Goal: Task Accomplishment & Management: Manage account settings

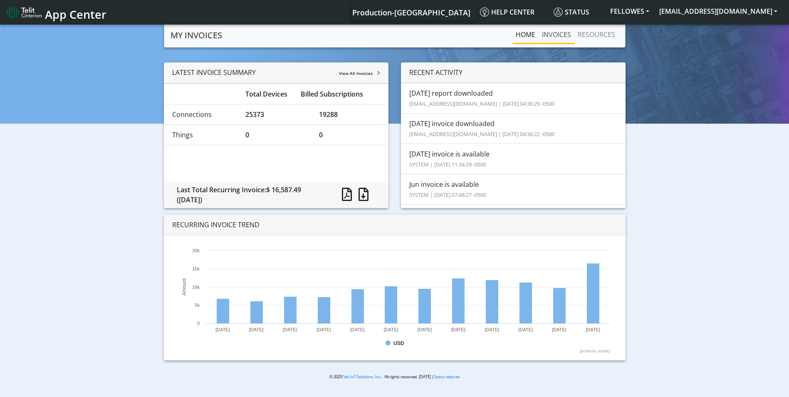
click at [549, 30] on link "INVOICES" at bounding box center [557, 34] width 36 height 17
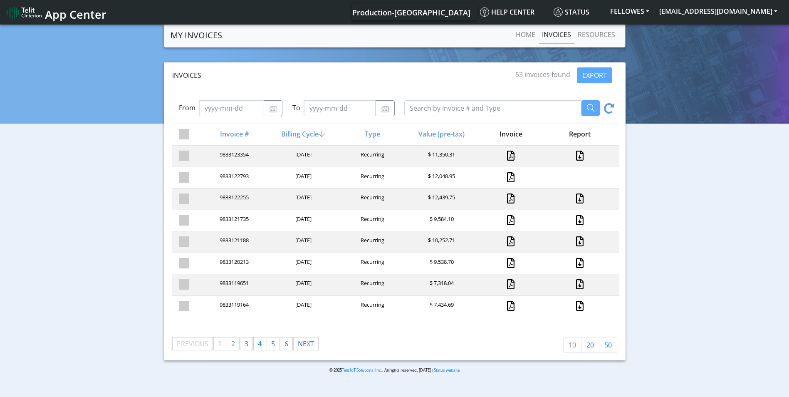
scroll to position [42, 0]
click at [283, 346] on link "page 6" at bounding box center [286, 343] width 12 height 12
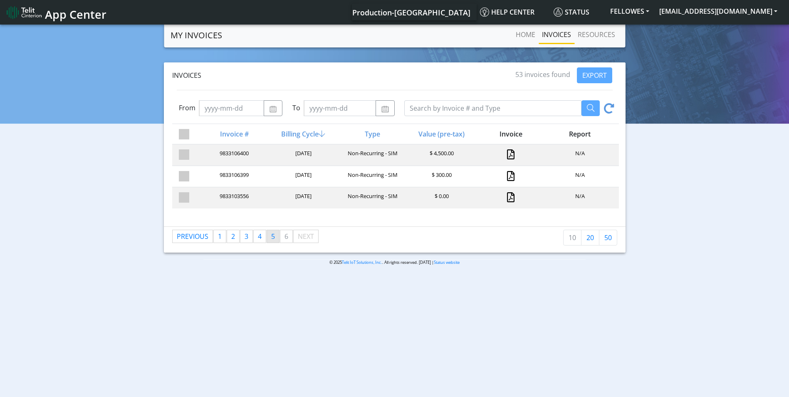
click at [269, 237] on link "page 5" at bounding box center [273, 236] width 12 height 12
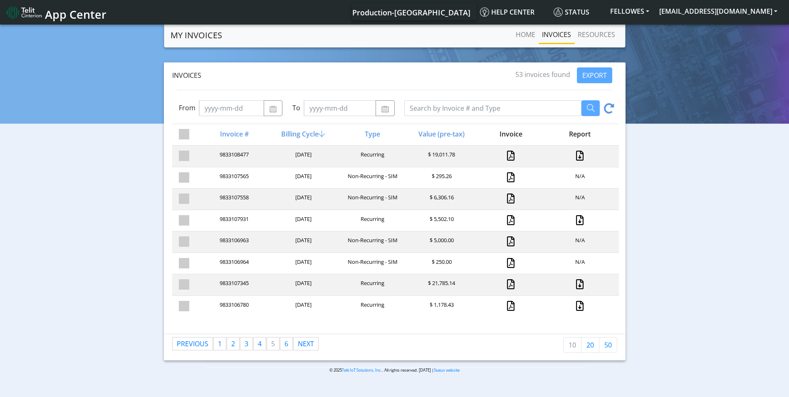
scroll to position [42, 0]
click at [259, 346] on span "4" at bounding box center [260, 343] width 4 height 9
click at [247, 345] on span "3" at bounding box center [247, 343] width 4 height 9
click at [236, 345] on link "page 2" at bounding box center [233, 343] width 12 height 12
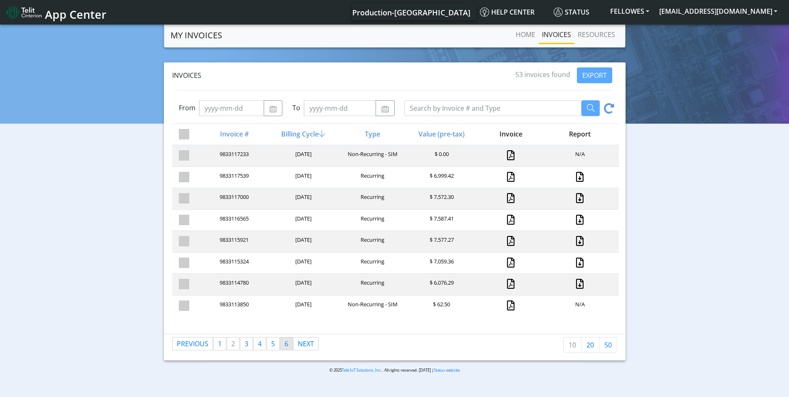
click at [284, 347] on link "page 6" at bounding box center [286, 343] width 12 height 12
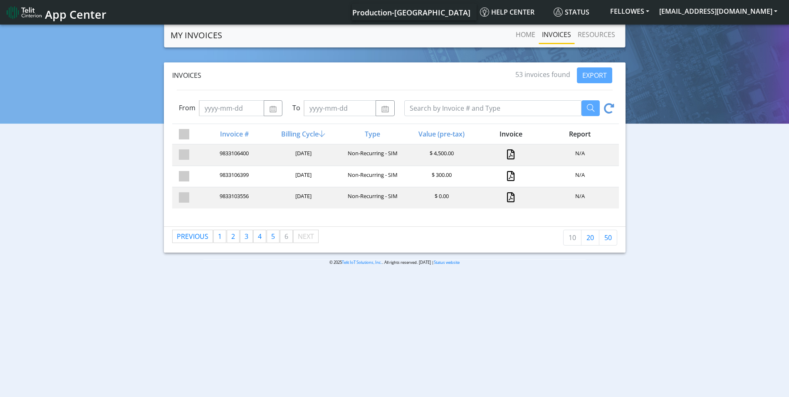
scroll to position [0, 0]
click at [272, 238] on span "5" at bounding box center [273, 236] width 4 height 9
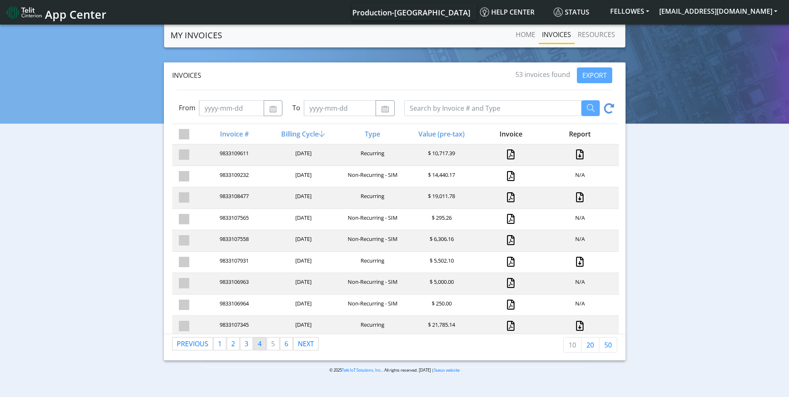
click at [261, 343] on span "4" at bounding box center [260, 343] width 4 height 9
click at [244, 345] on link "page 3" at bounding box center [247, 343] width 12 height 12
click at [263, 345] on link "page 4" at bounding box center [260, 343] width 12 height 12
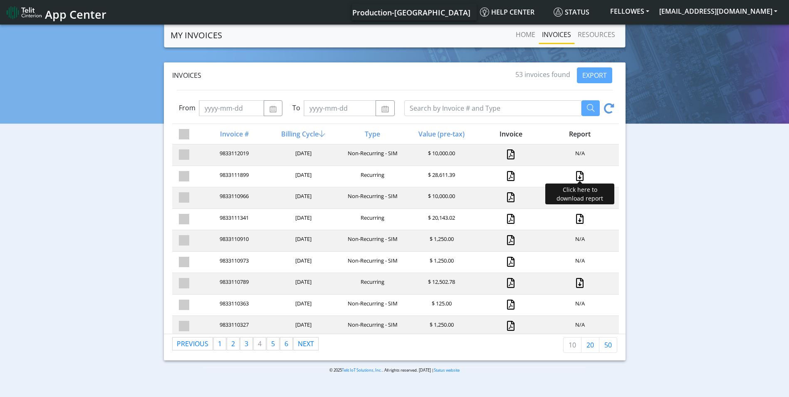
click at [576, 174] on link at bounding box center [580, 176] width 11 height 10
click at [218, 344] on span "1" at bounding box center [220, 343] width 4 height 9
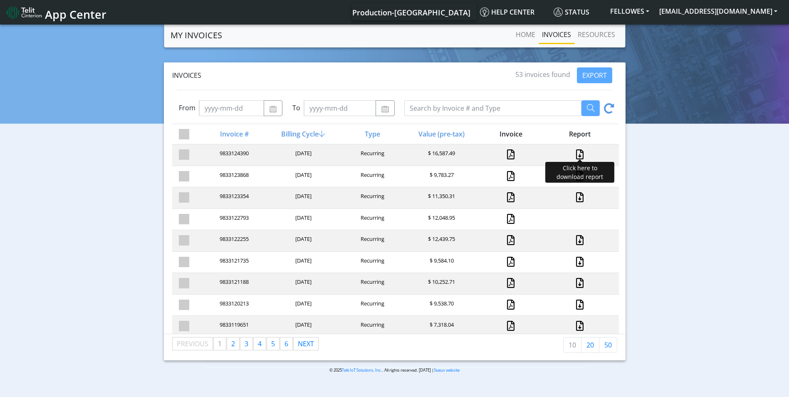
click at [575, 155] on link at bounding box center [580, 154] width 11 height 10
click at [20, 16] on img at bounding box center [24, 12] width 35 height 13
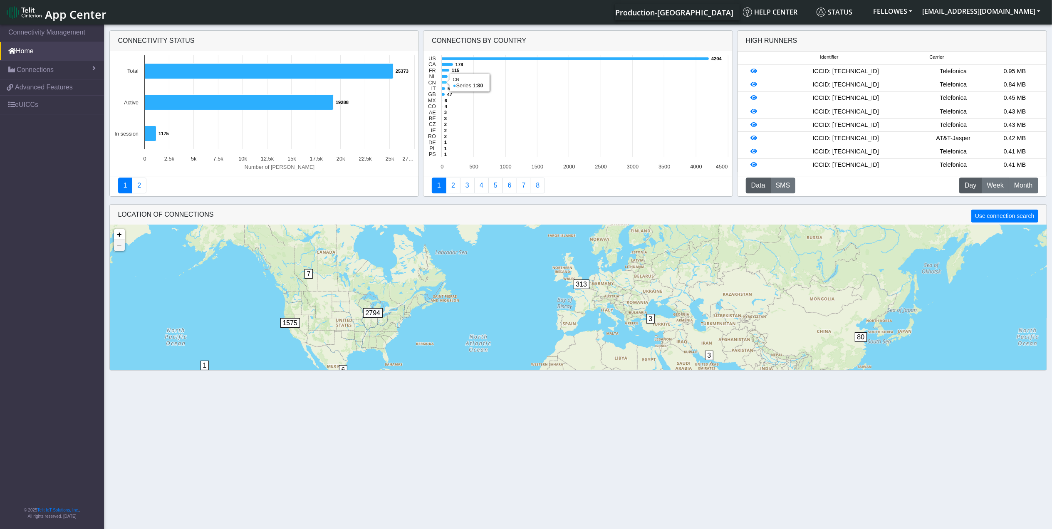
click at [445, 82] on icon at bounding box center [444, 82] width 5 height 3
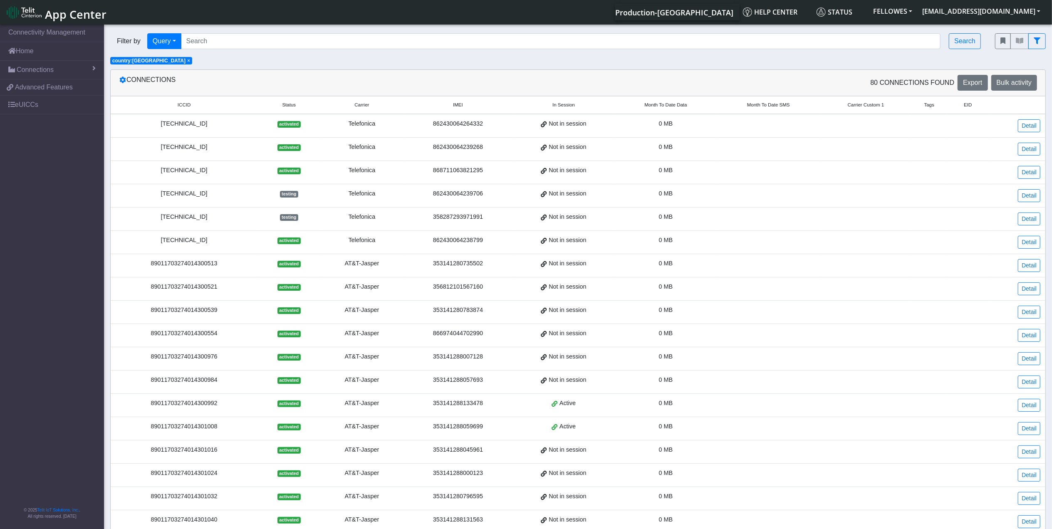
click at [661, 104] on span "Month To Date Data" at bounding box center [666, 105] width 42 height 7
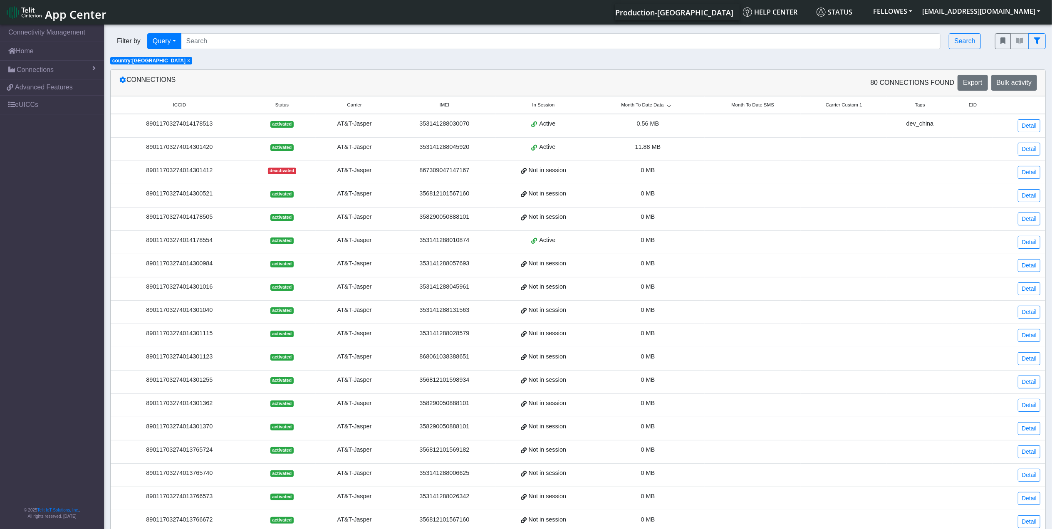
click at [661, 104] on span "Month To Date Data" at bounding box center [642, 105] width 42 height 7
click at [1022, 77] on button "Bulk activity" at bounding box center [1015, 83] width 46 height 16
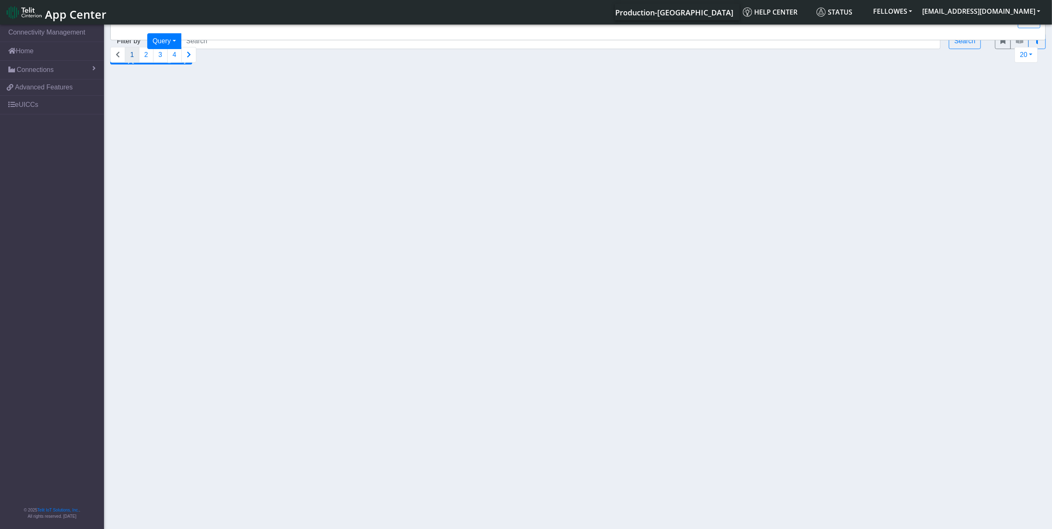
select select
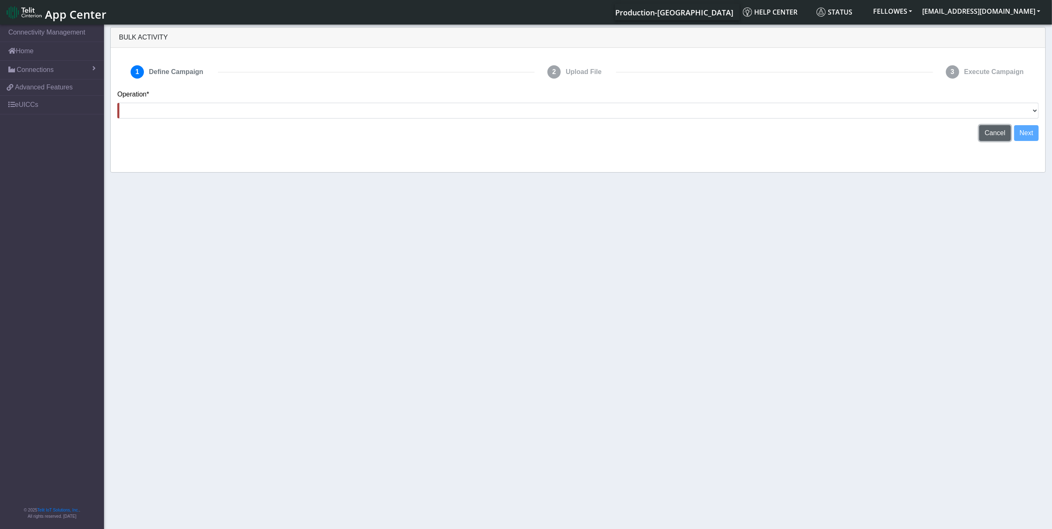
click at [1001, 135] on span "Cancel" at bounding box center [995, 132] width 21 height 7
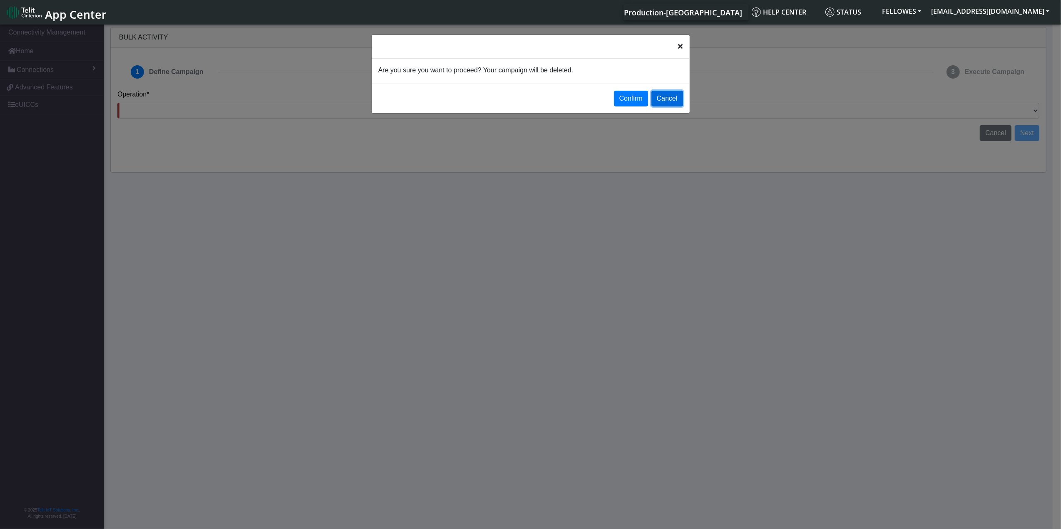
click at [677, 97] on button "Cancel" at bounding box center [667, 99] width 32 height 16
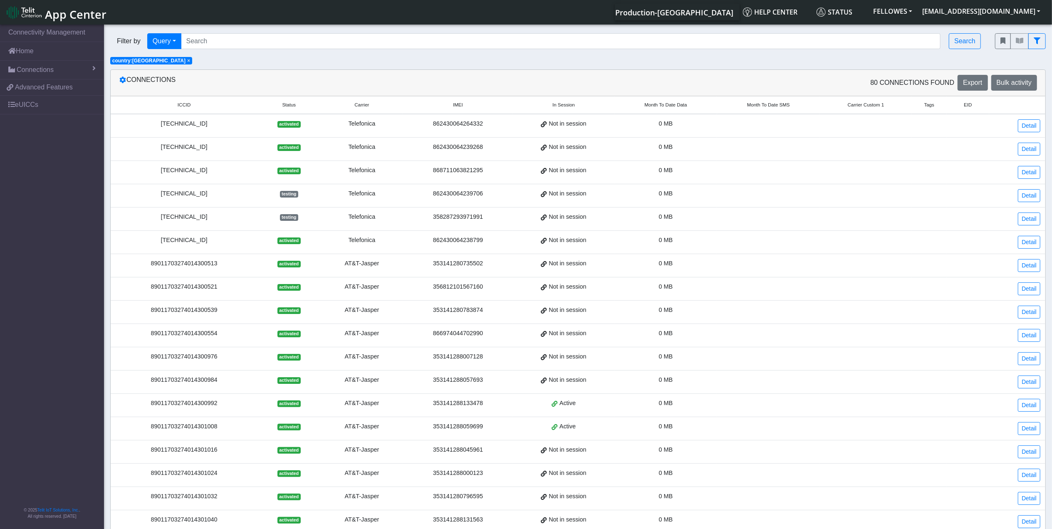
click at [661, 104] on span "Month To Date Data" at bounding box center [666, 105] width 42 height 7
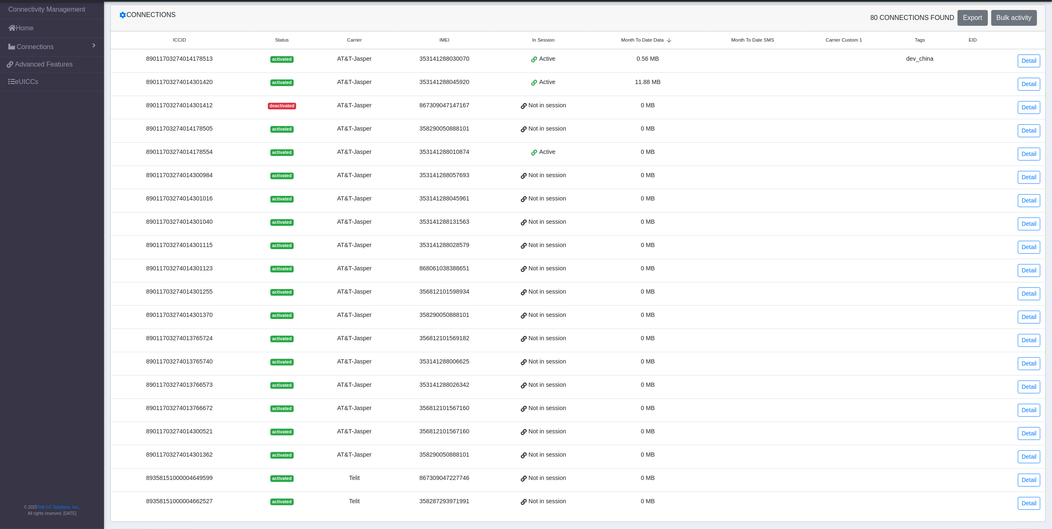
scroll to position [80, 0]
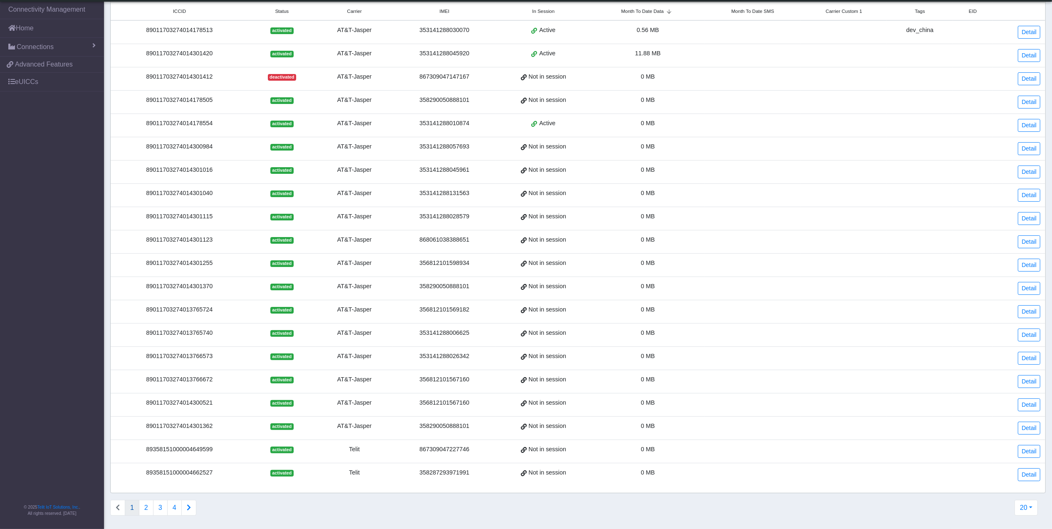
click at [192, 432] on td "89011703274014301362" at bounding box center [180, 428] width 138 height 23
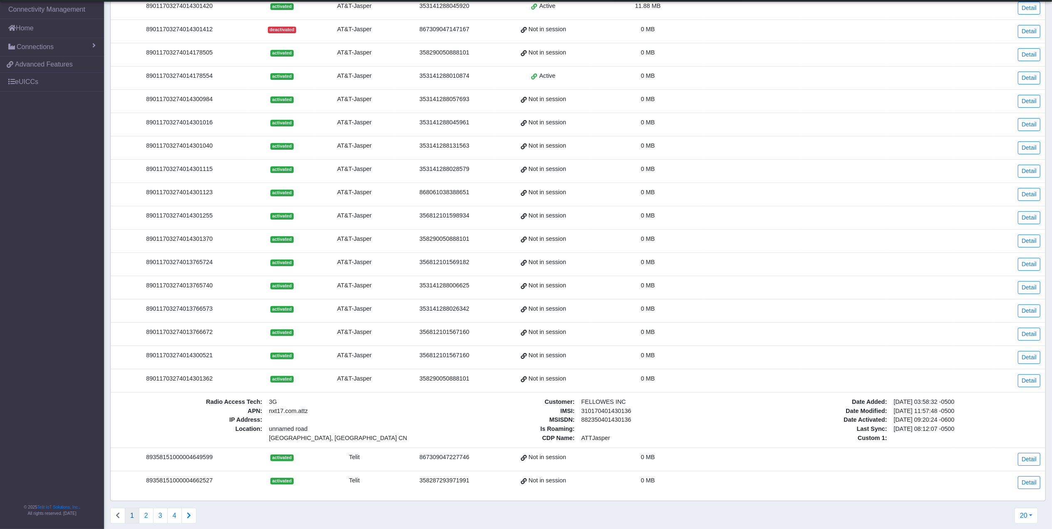
scroll to position [135, 0]
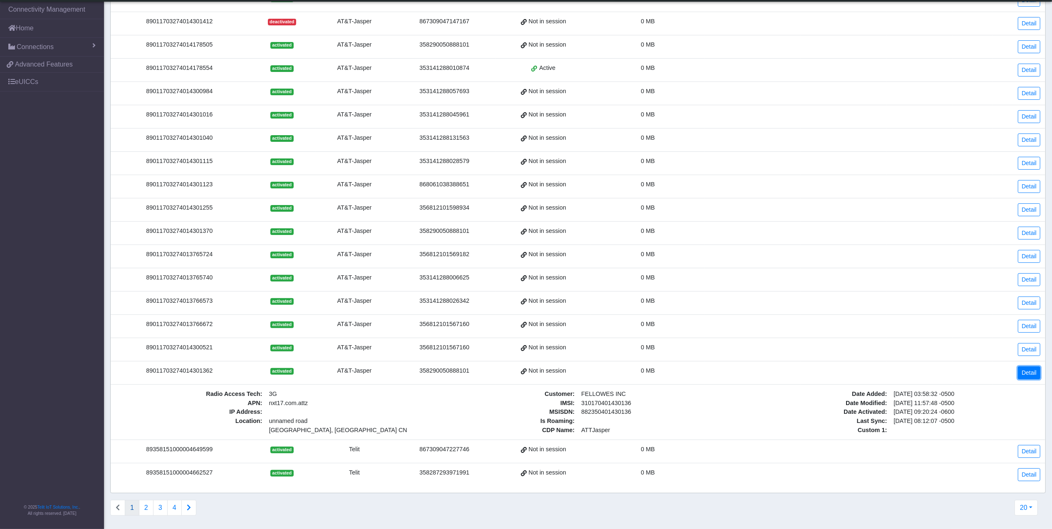
click at [1031, 372] on link "Detail" at bounding box center [1029, 373] width 22 height 13
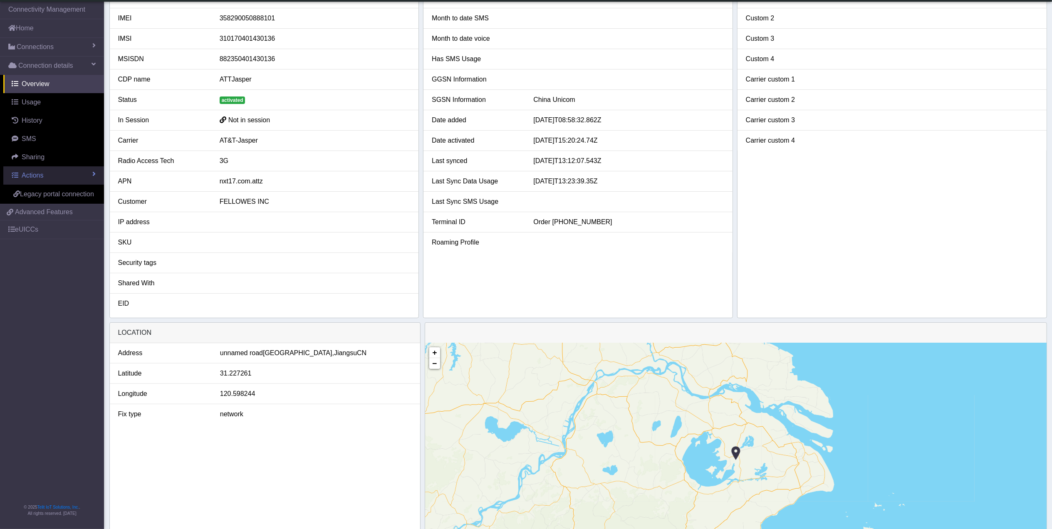
click at [65, 176] on link "Actions" at bounding box center [53, 175] width 101 height 18
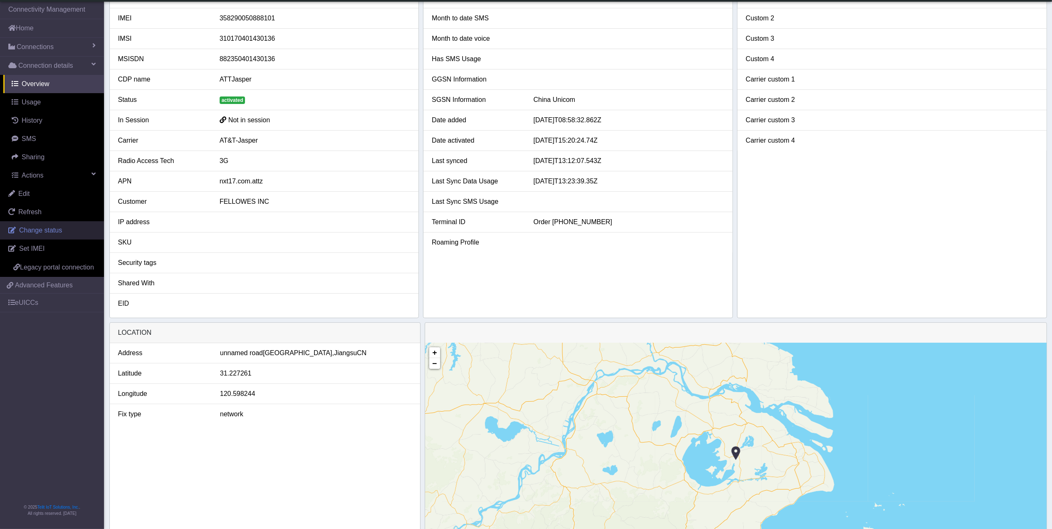
click at [64, 235] on link "Change status" at bounding box center [52, 230] width 104 height 18
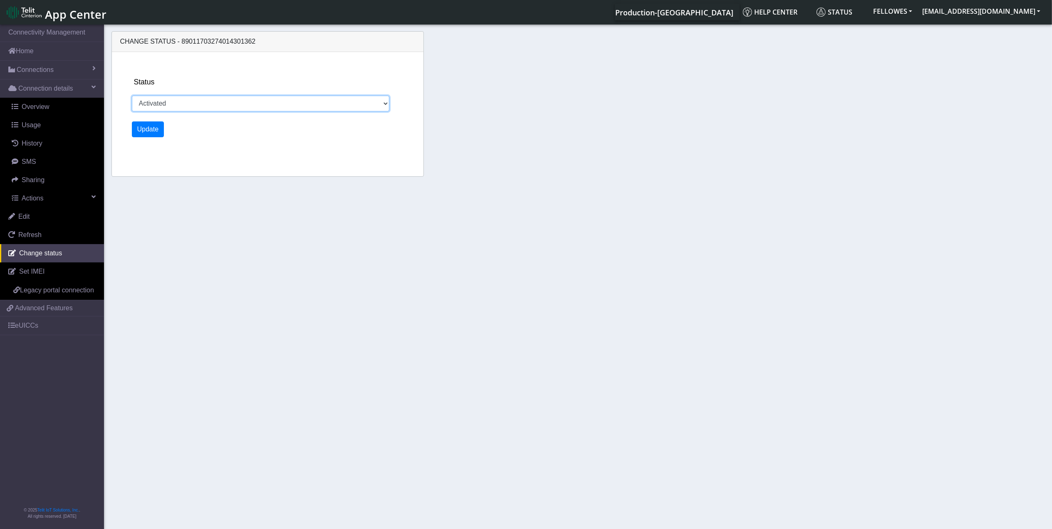
click at [253, 105] on select "Activated Ready Deactivated Inventory Retired" at bounding box center [261, 104] width 258 height 16
select select "deactivated"
click at [132, 96] on select "Activated Ready Deactivated Inventory Retired" at bounding box center [261, 104] width 258 height 16
click at [153, 130] on button "Update" at bounding box center [148, 130] width 32 height 16
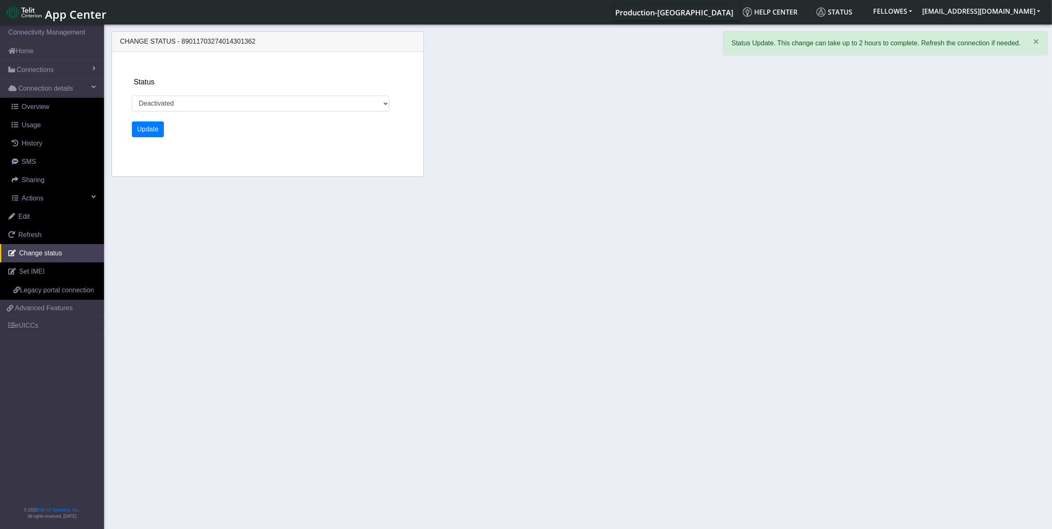
scroll to position [2, 0]
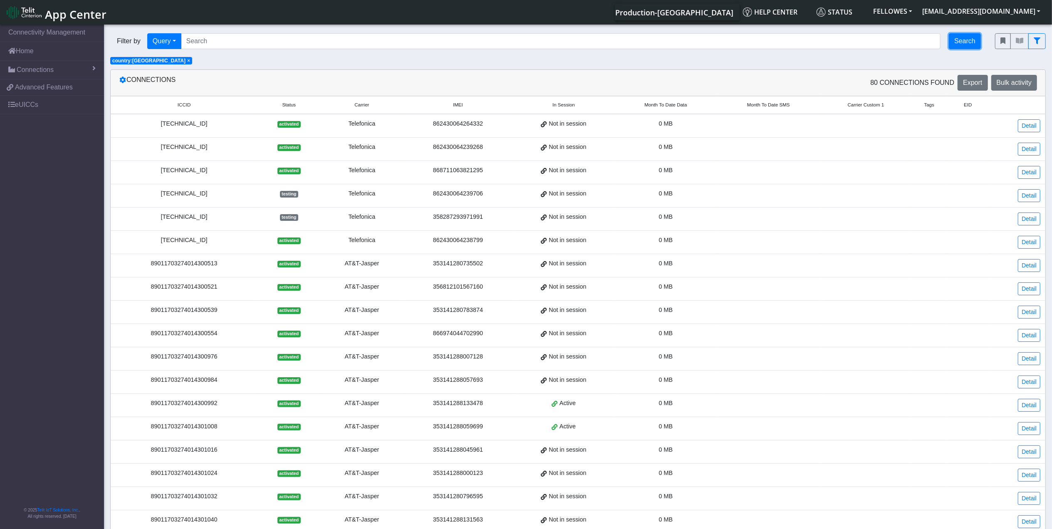
click at [956, 43] on button "Search" at bounding box center [965, 41] width 32 height 16
click at [1029, 122] on link "Detail" at bounding box center [1029, 126] width 22 height 13
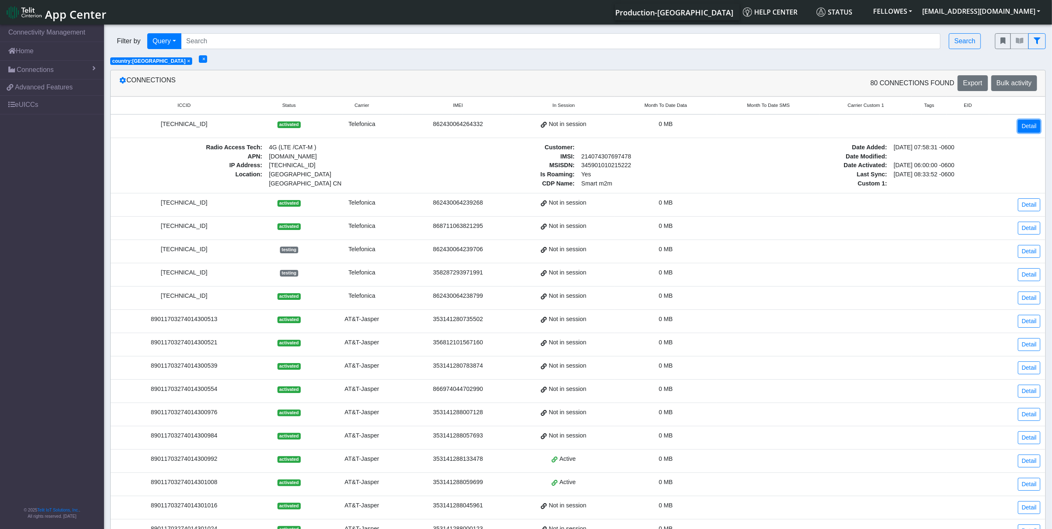
click at [1023, 126] on link "Detail" at bounding box center [1029, 126] width 22 height 13
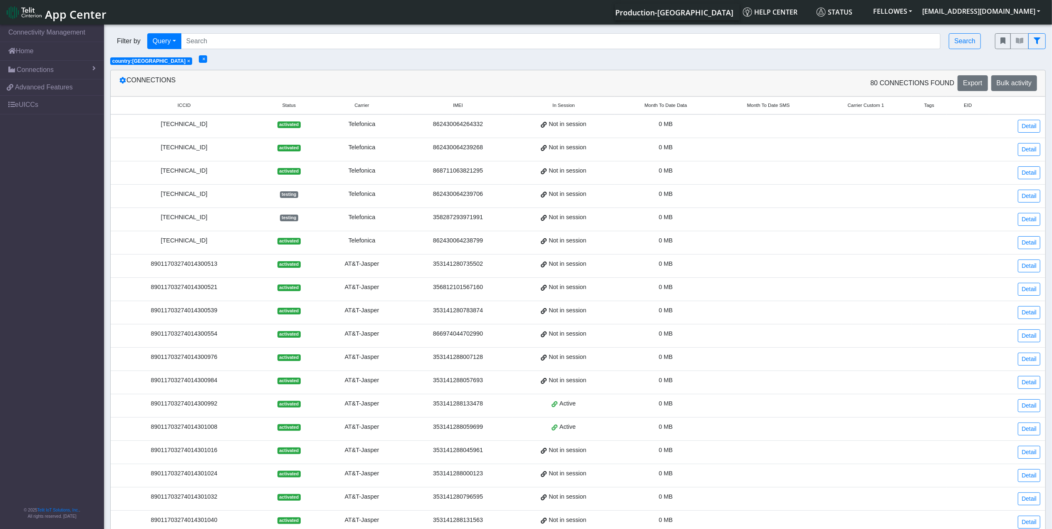
drag, startPoint x: 222, startPoint y: 127, endPoint x: 152, endPoint y: 130, distance: 70.4
click at [152, 130] on td "8934071500003382376" at bounding box center [184, 126] width 147 height 24
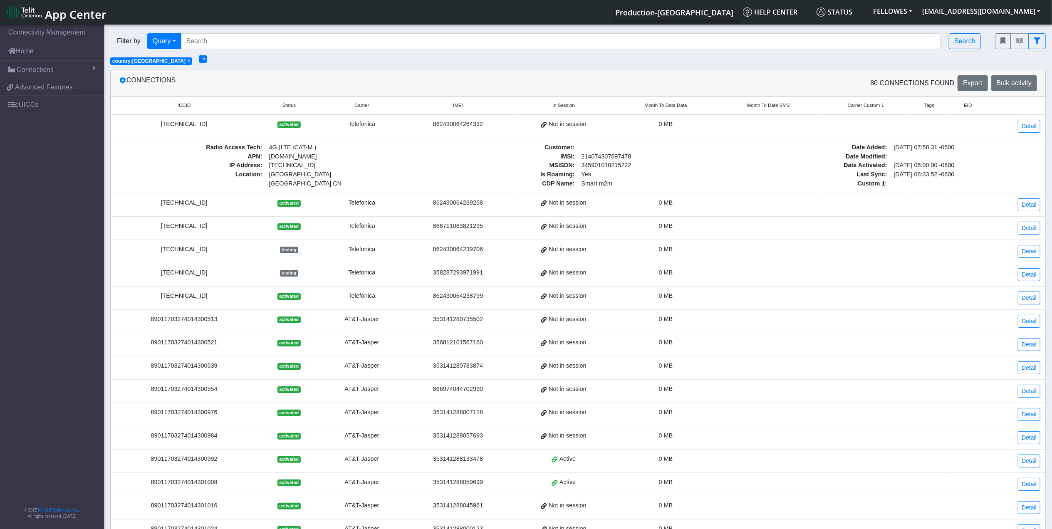
drag, startPoint x: 152, startPoint y: 130, endPoint x: 172, endPoint y: 127, distance: 20.6
copy div "8934071500003382376"
click at [409, 64] on div "Filter by Query Query In Session Not connected Tags Country Operator Search × c…" at bounding box center [578, 46] width 948 height 39
click at [203, 59] on span "×" at bounding box center [204, 59] width 3 height 6
click at [208, 122] on div "8934071500003382376" at bounding box center [184, 123] width 137 height 9
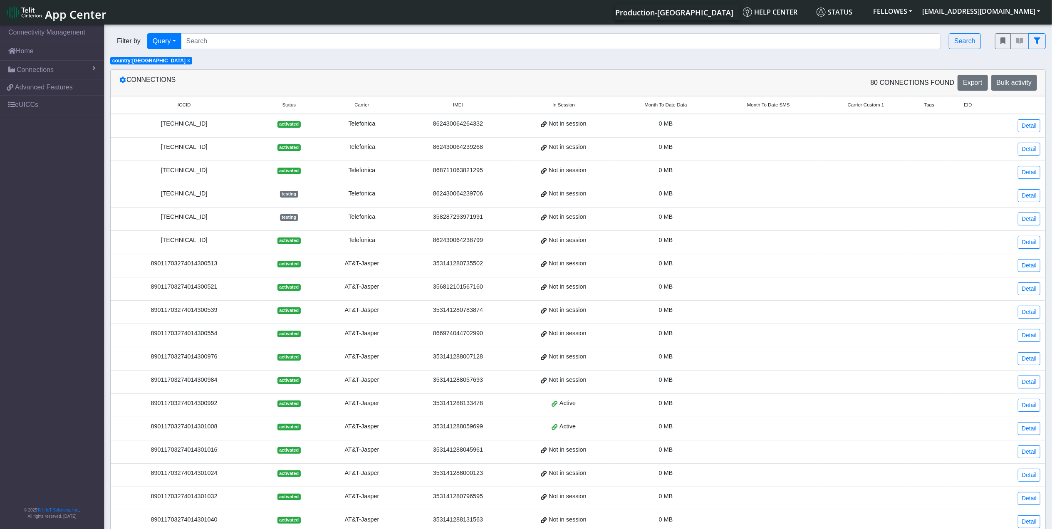
click at [668, 104] on span "Month To Date Data" at bounding box center [666, 105] width 42 height 7
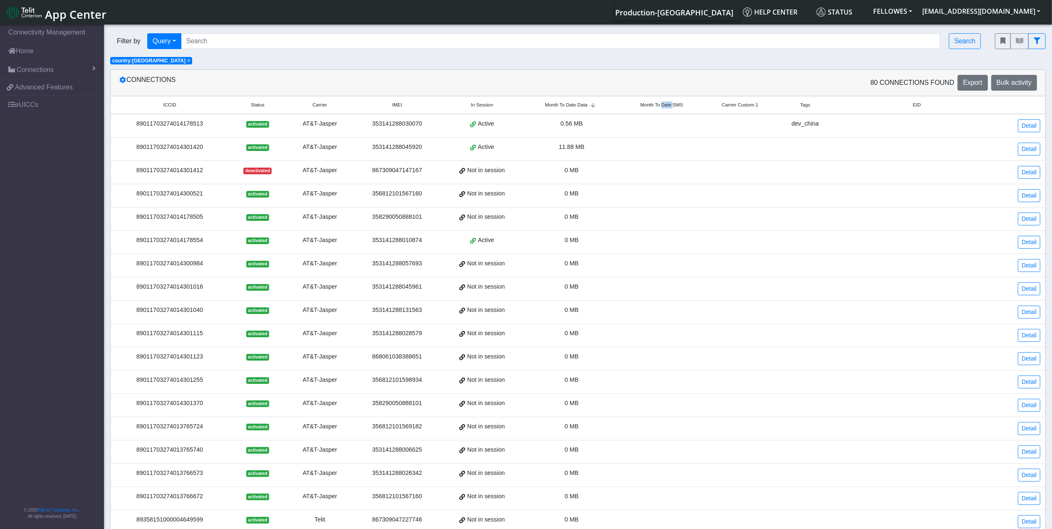
click at [668, 104] on span "Month To Date SMS" at bounding box center [661, 105] width 43 height 7
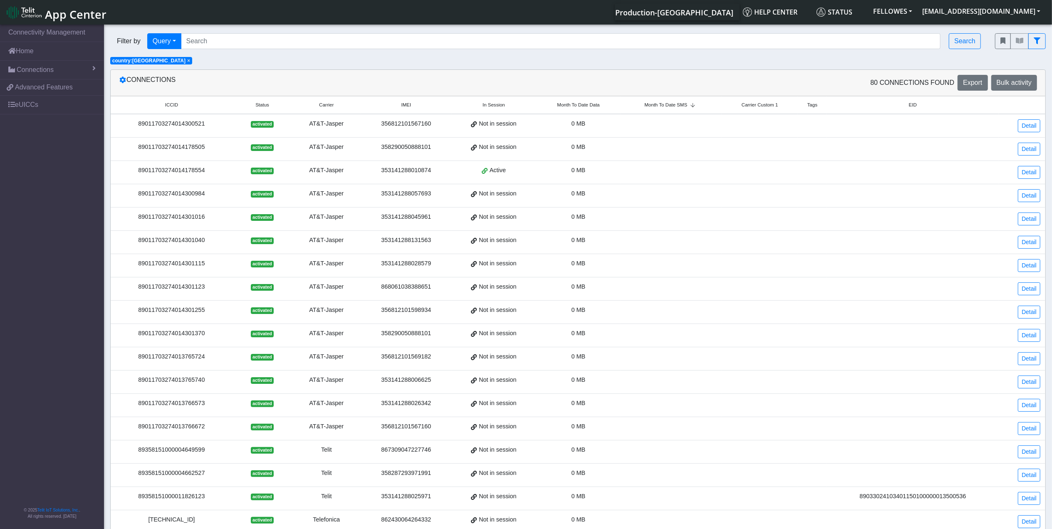
click at [595, 104] on span "Month To Date Data" at bounding box center [578, 105] width 42 height 7
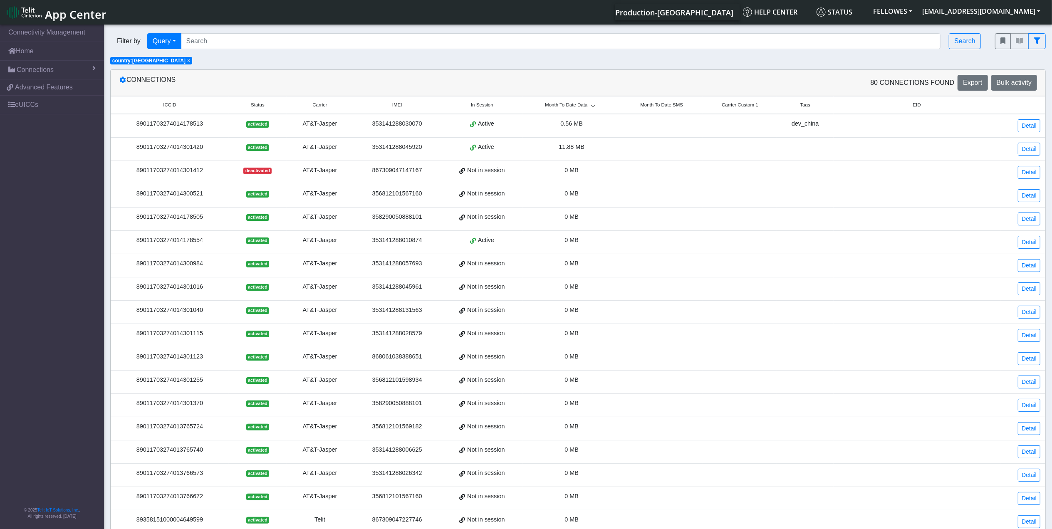
click at [593, 103] on icon at bounding box center [593, 105] width 11 height 5
click at [583, 100] on th "Month To Date Data" at bounding box center [571, 106] width 97 height 18
click at [966, 77] on button "Export" at bounding box center [973, 83] width 30 height 16
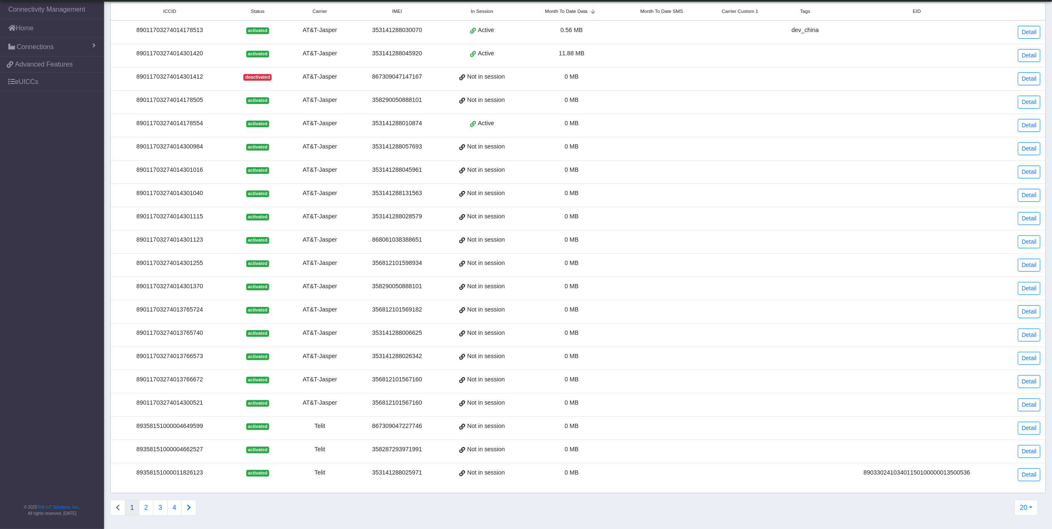
scroll to position [80, 0]
click at [144, 511] on button "2" at bounding box center [146, 508] width 15 height 16
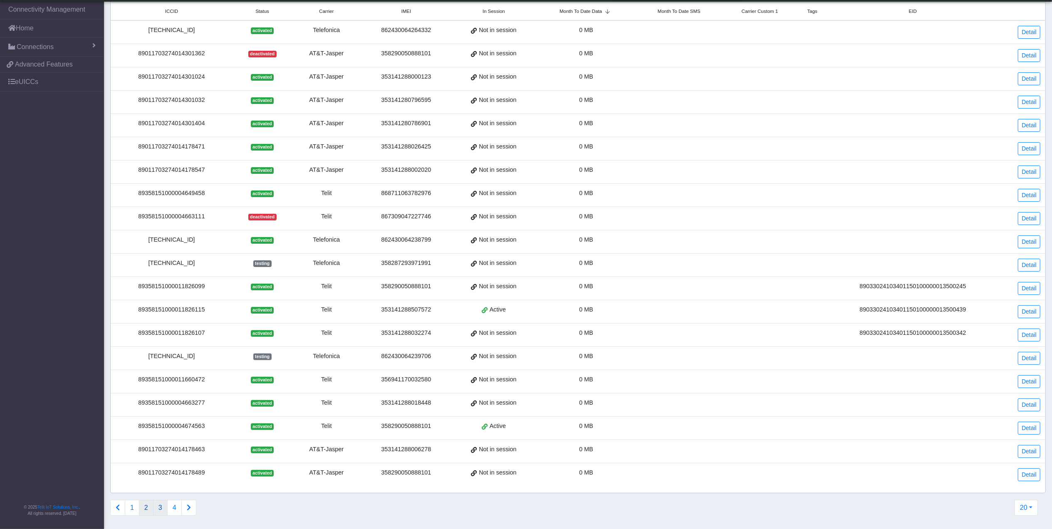
click at [164, 511] on button "3" at bounding box center [160, 508] width 15 height 16
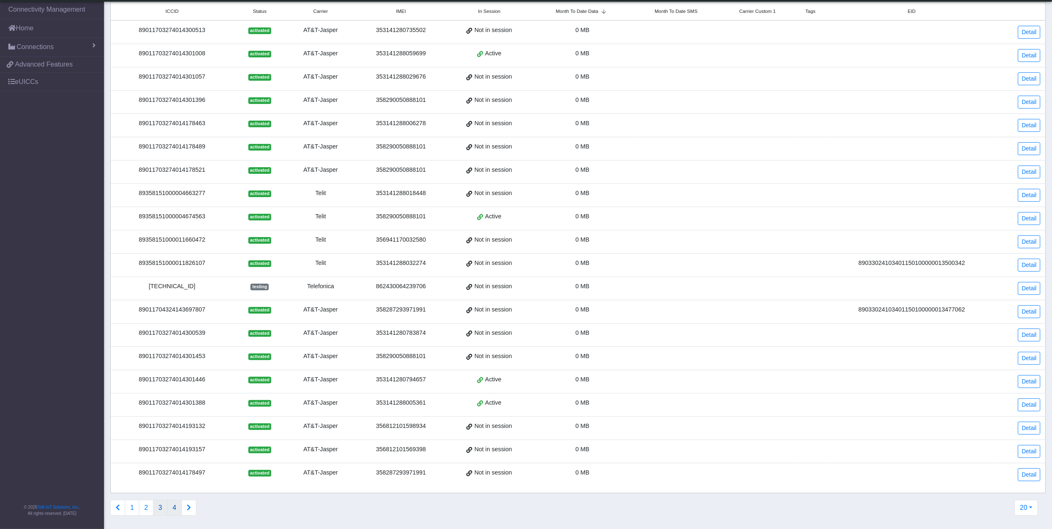
click at [179, 507] on button "4" at bounding box center [174, 508] width 15 height 16
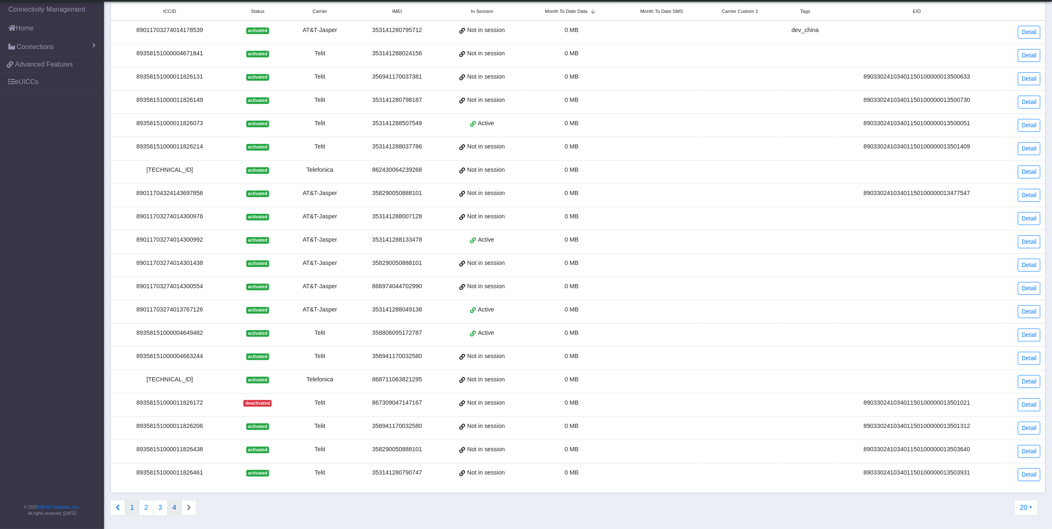
click at [135, 506] on button "1" at bounding box center [132, 508] width 15 height 16
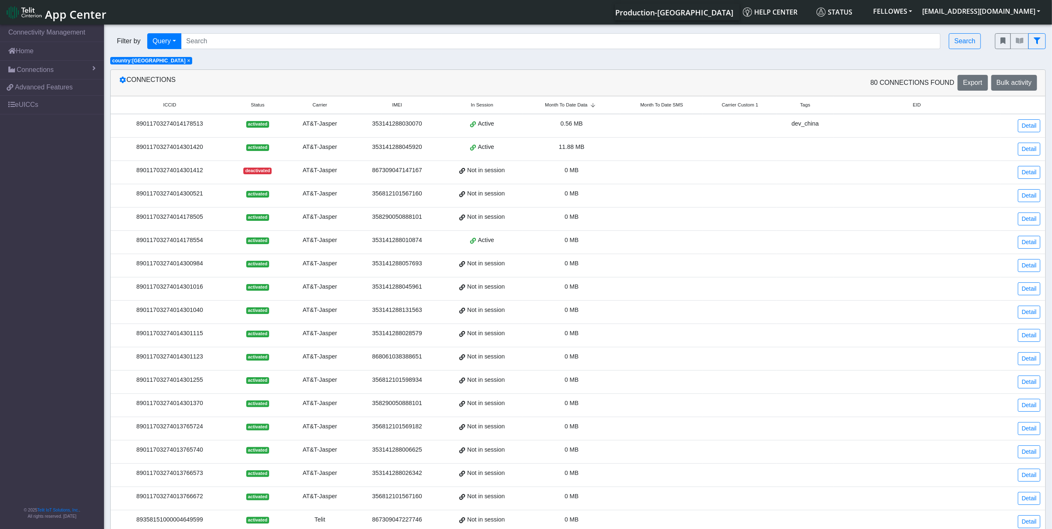
click at [318, 109] on span "Carrier" at bounding box center [320, 105] width 15 height 7
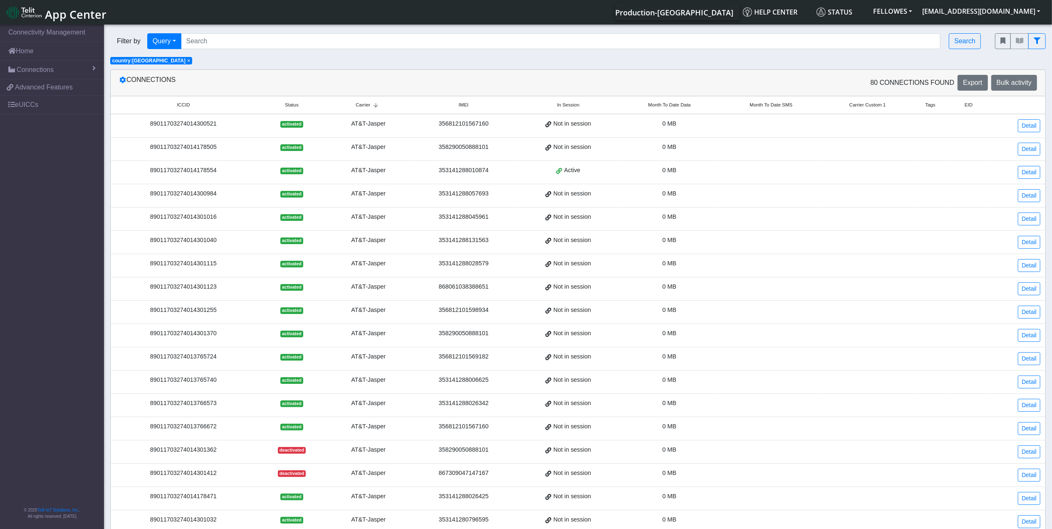
click at [370, 110] on th "Carrier" at bounding box center [368, 106] width 82 height 18
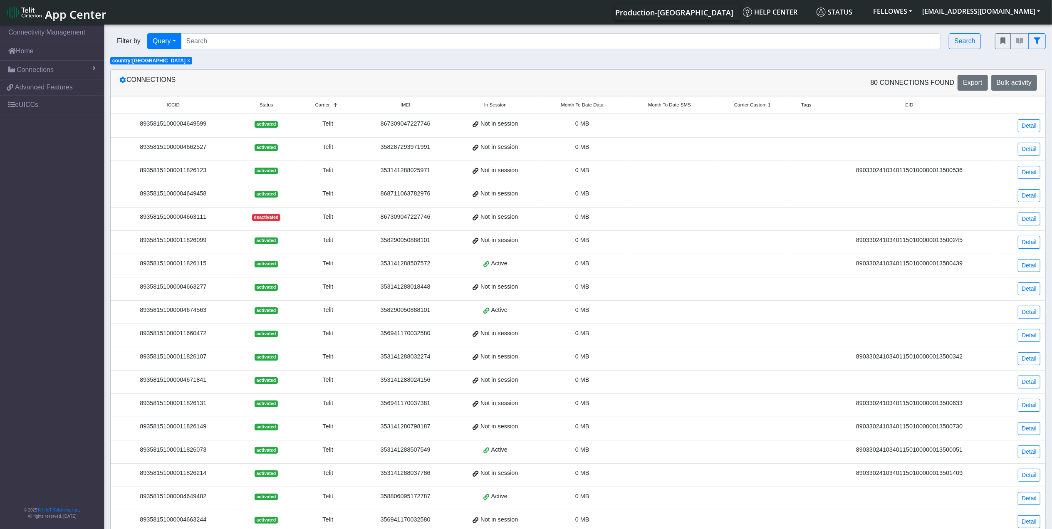
click at [188, 268] on div "89358151000011826115" at bounding box center [173, 263] width 115 height 9
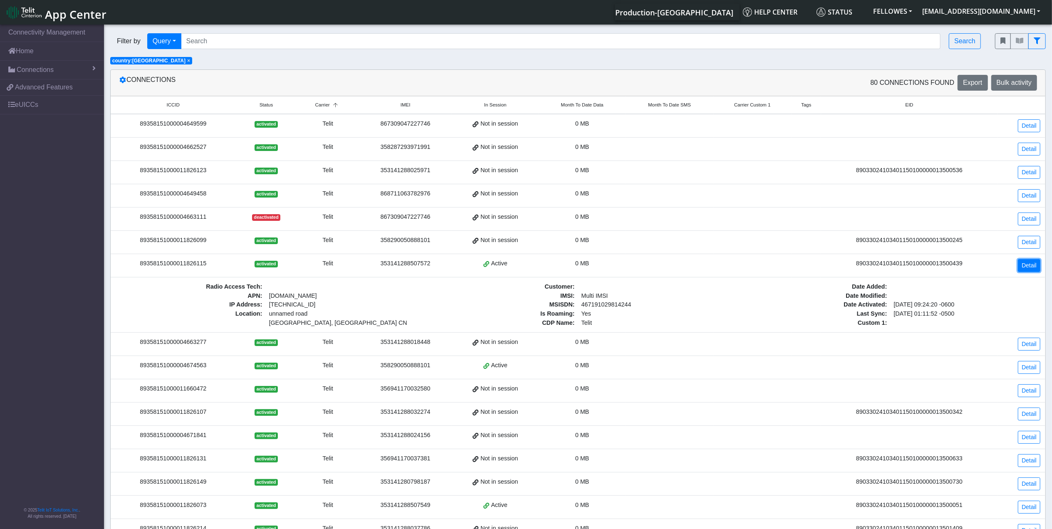
click at [1025, 268] on link "Detail" at bounding box center [1029, 265] width 22 height 13
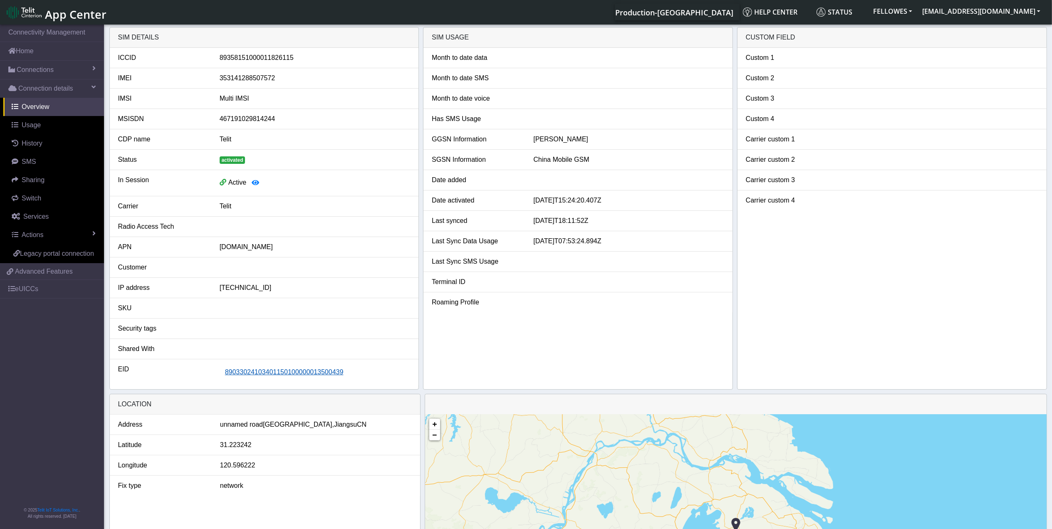
click at [305, 372] on span "89033024103401150100000013500439" at bounding box center [284, 372] width 119 height 7
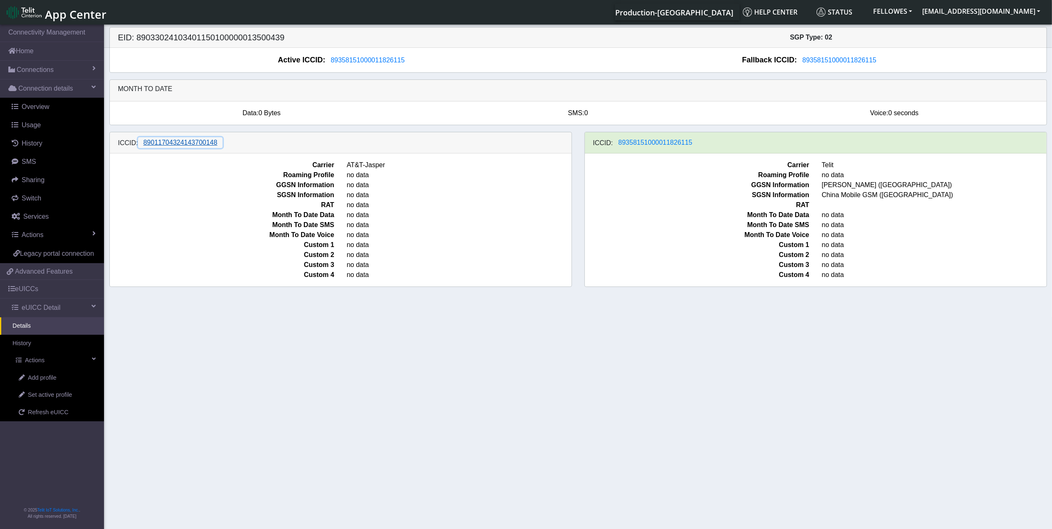
click at [183, 146] on span "89011704324143700148" at bounding box center [181, 142] width 74 height 7
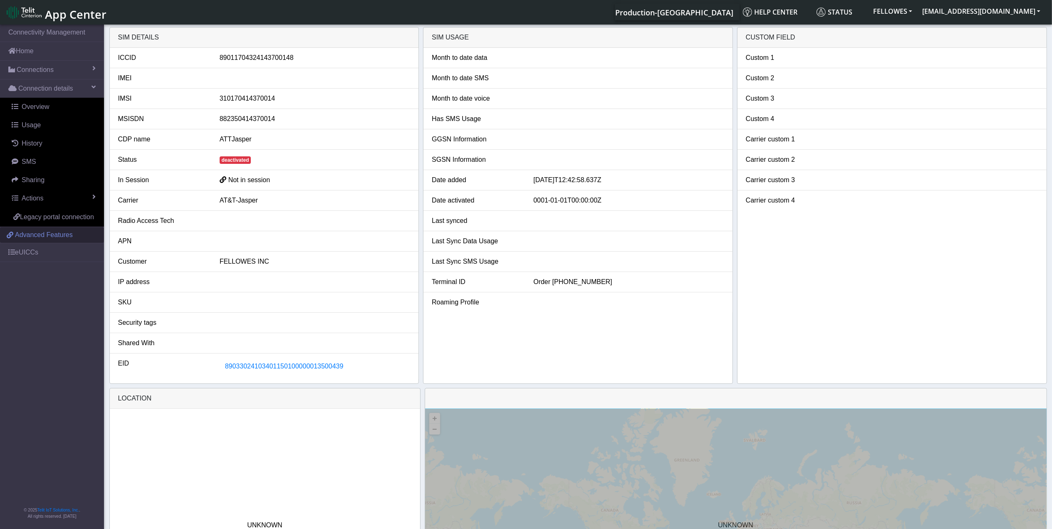
click at [37, 236] on span "Advanced Features" at bounding box center [44, 235] width 58 height 10
click at [62, 56] on link "Home" at bounding box center [52, 51] width 104 height 18
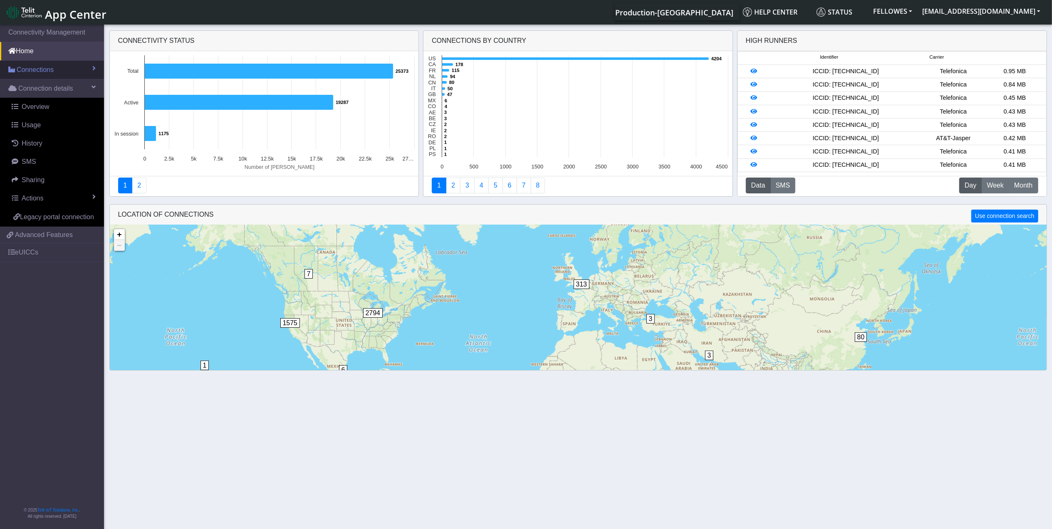
click at [79, 77] on link "Connections" at bounding box center [52, 70] width 104 height 18
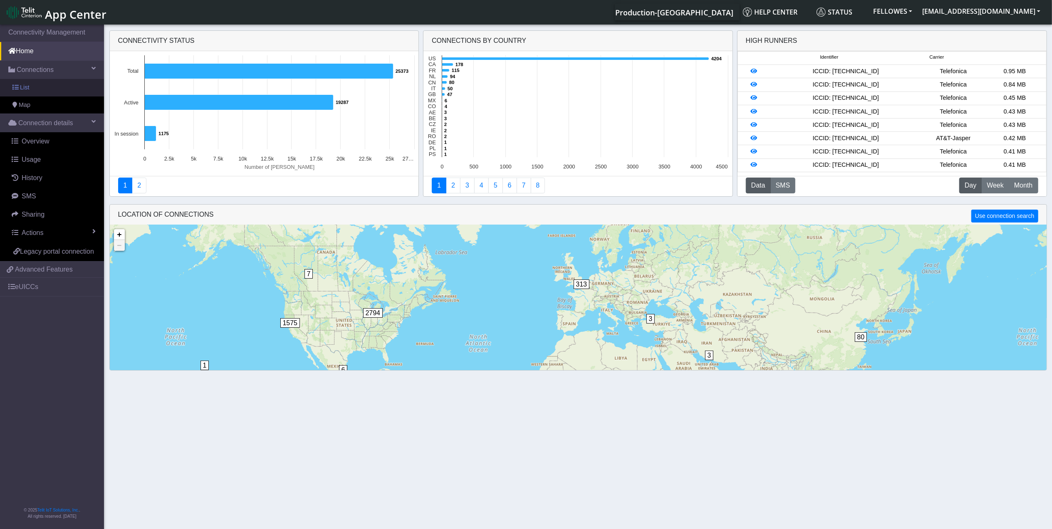
click at [72, 87] on link "List" at bounding box center [52, 87] width 104 height 17
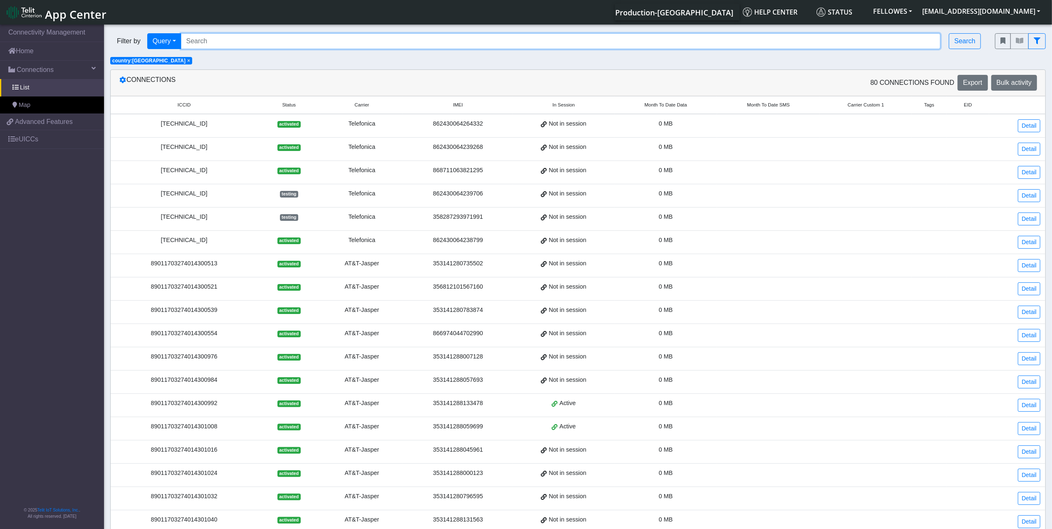
click at [389, 43] on input "Search..." at bounding box center [561, 41] width 760 height 16
paste input "89011703274014300984 89011703274014301016 89011703274014301040 8901170327401430…"
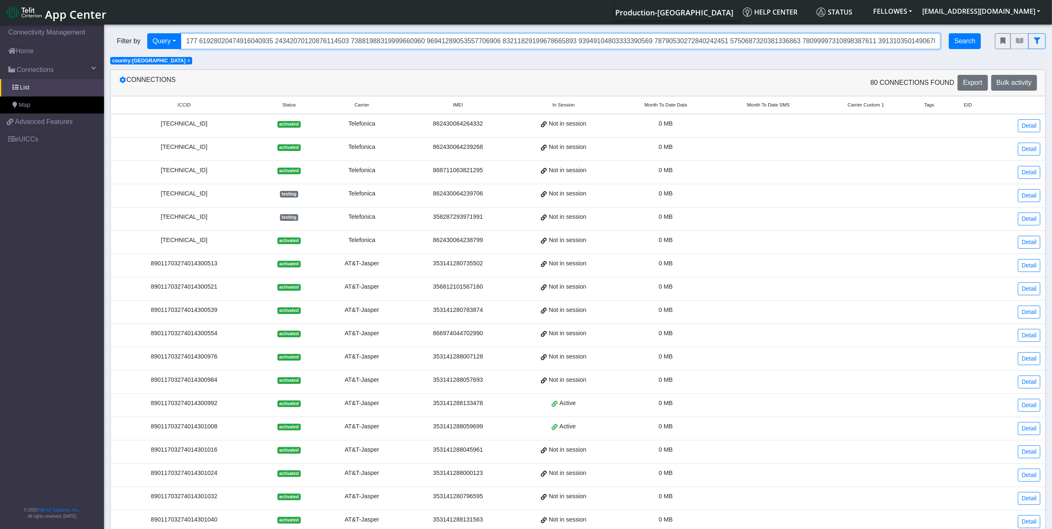
type input "89011703274014300984 89011703274014301016 89011703274014301040 8901170327401430…"
click at [964, 42] on button "Search" at bounding box center [965, 41] width 32 height 16
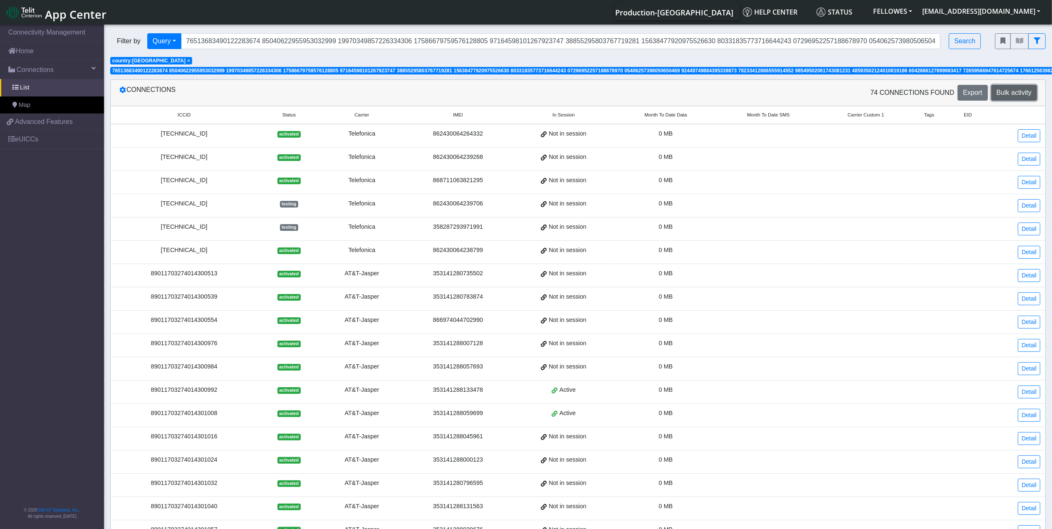
click at [1021, 92] on span "Bulk activity" at bounding box center [1014, 92] width 35 height 7
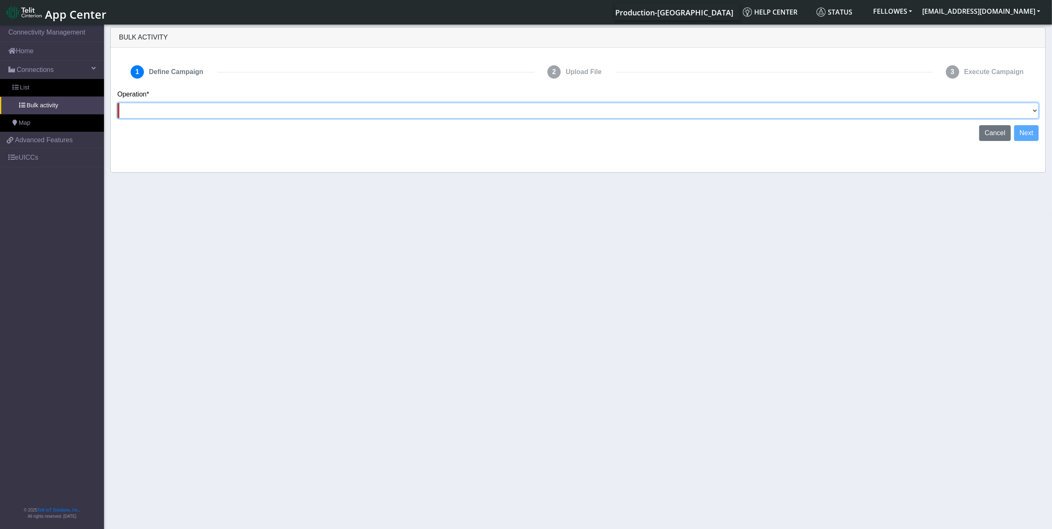
click at [1033, 107] on select "Activate SIMs Deactivate SIMs Add Tags Remove Tags Advanced" at bounding box center [578, 111] width 922 height 16
select select "Deactivate SIMs"
click at [117, 103] on select "Activate SIMs Deactivate SIMs Add Tags Remove Tags Advanced" at bounding box center [578, 111] width 922 height 16
click at [1027, 131] on button "Next" at bounding box center [1027, 133] width 25 height 16
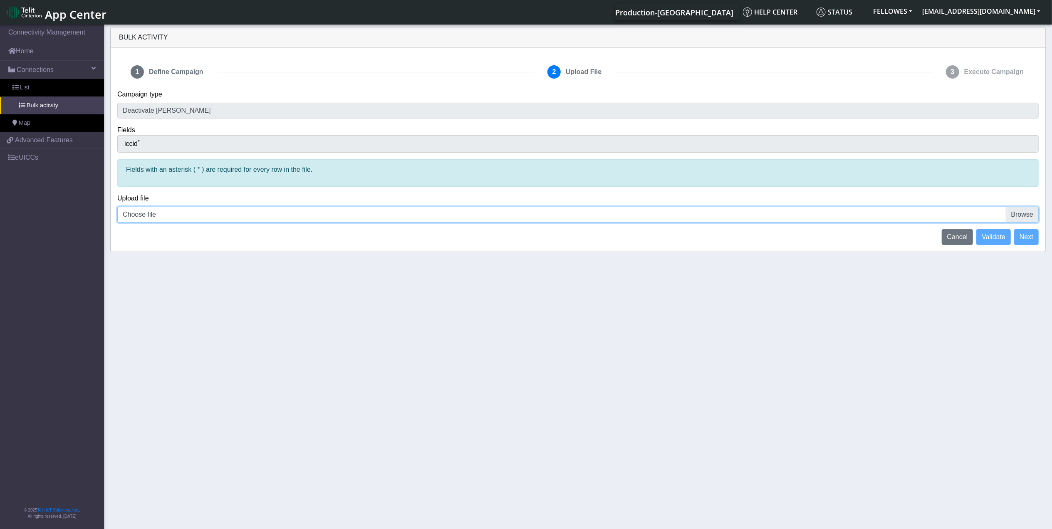
click at [1022, 213] on input "Choose file" at bounding box center [578, 215] width 922 height 16
type input "C:\fakepath\Connection_List (21).csv"
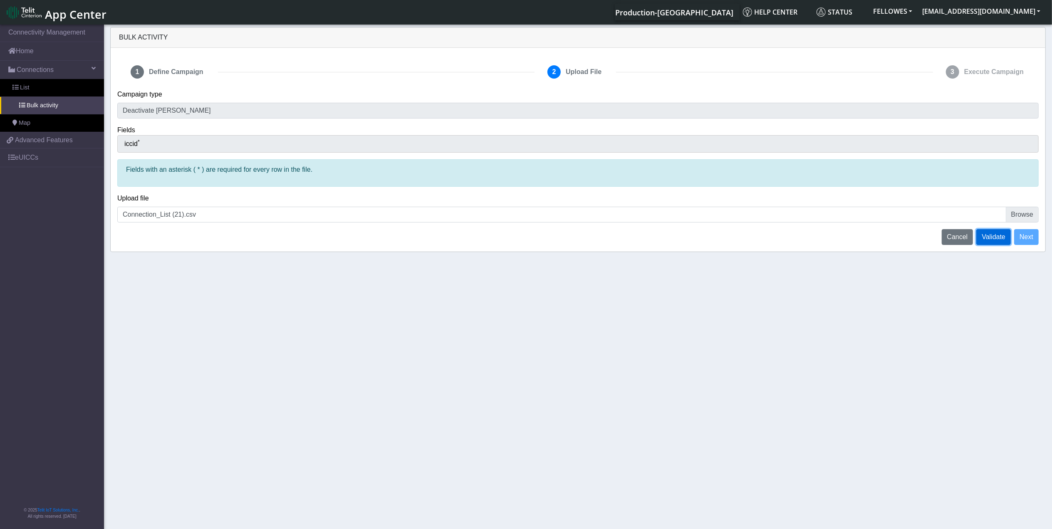
click at [996, 237] on span "Validate" at bounding box center [994, 236] width 24 height 7
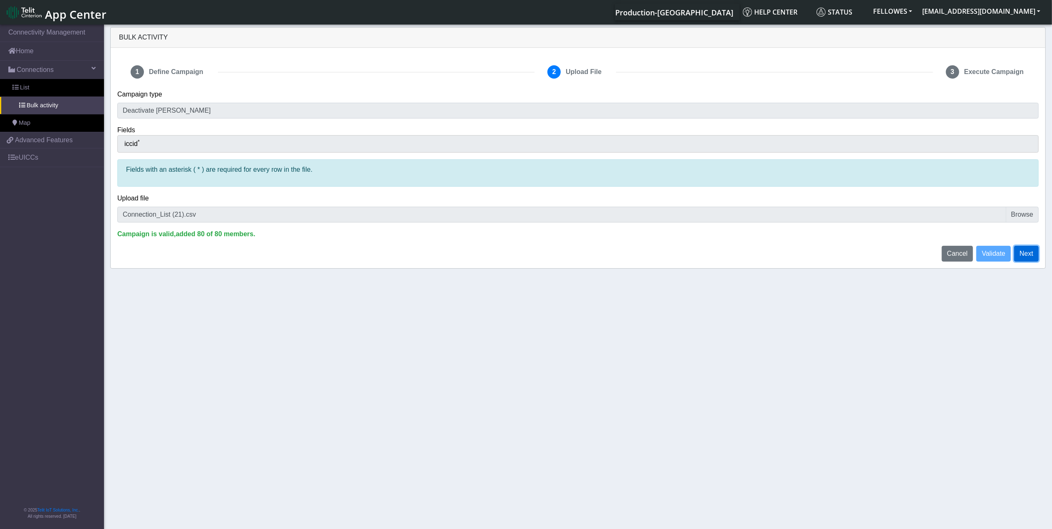
click at [1031, 253] on button "Next" at bounding box center [1027, 254] width 25 height 16
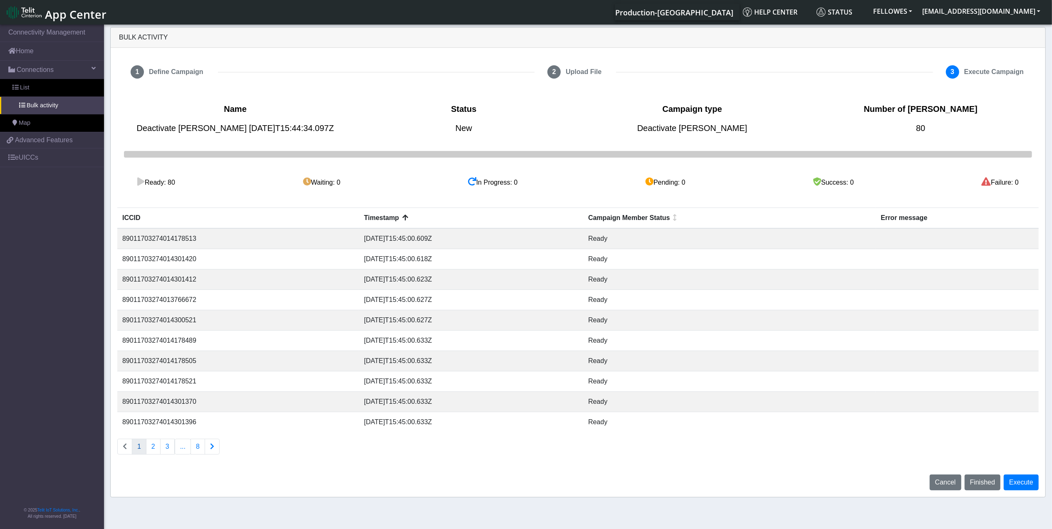
click at [169, 240] on td "89011703274014178513" at bounding box center [238, 238] width 242 height 21
click at [950, 482] on span "Cancel" at bounding box center [945, 482] width 21 height 7
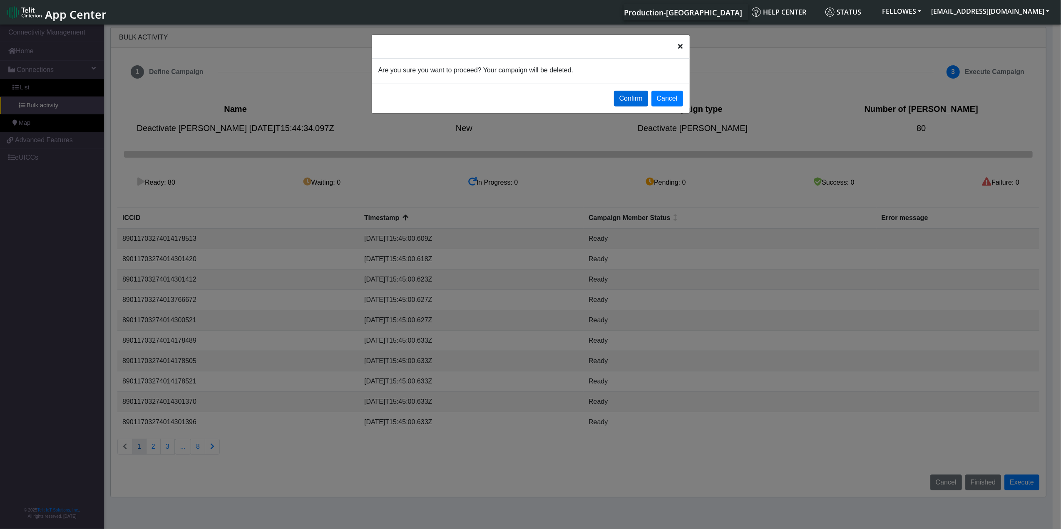
click at [633, 96] on button "Confirm" at bounding box center [631, 99] width 34 height 16
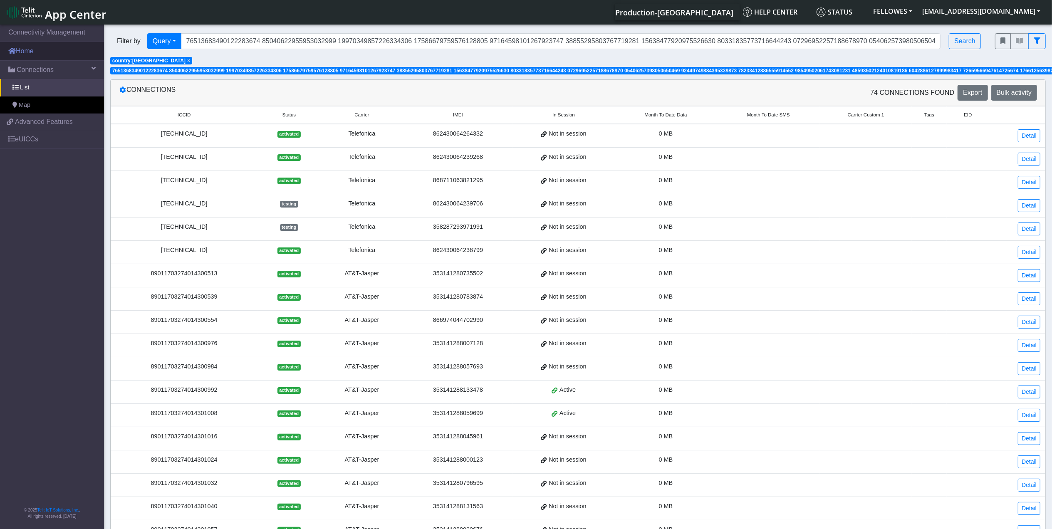
click at [49, 52] on link "Home" at bounding box center [52, 51] width 104 height 18
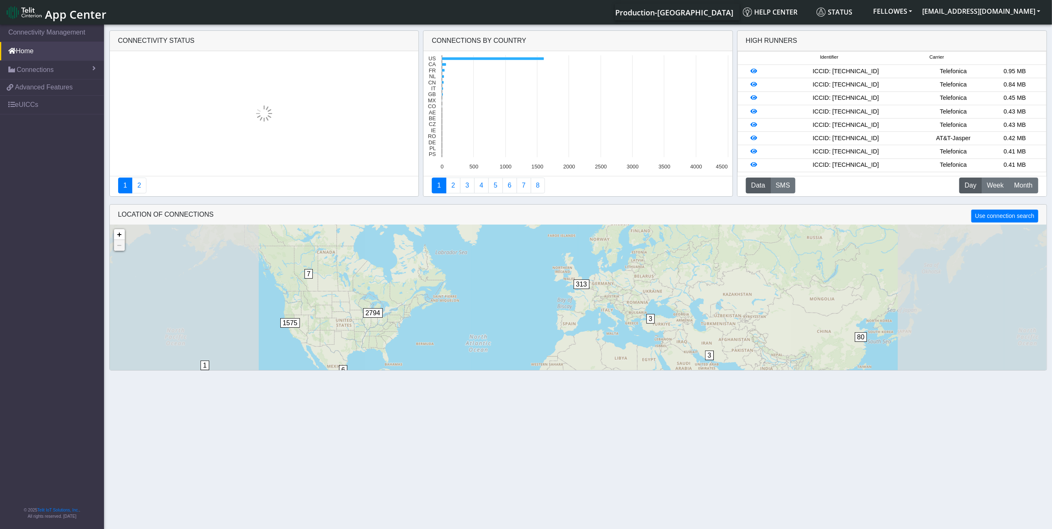
click at [53, 70] on link "Connections" at bounding box center [52, 70] width 104 height 18
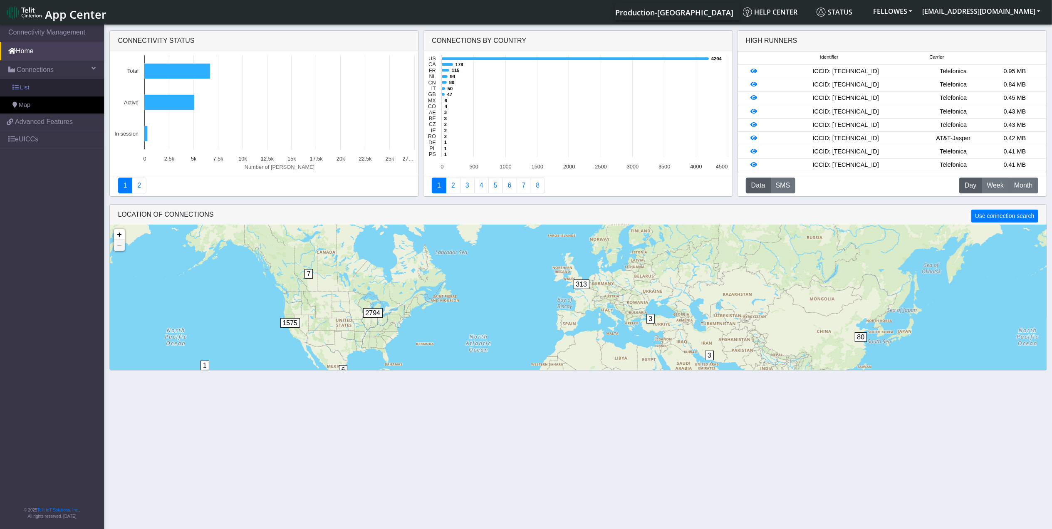
click at [72, 89] on link "List" at bounding box center [52, 87] width 104 height 17
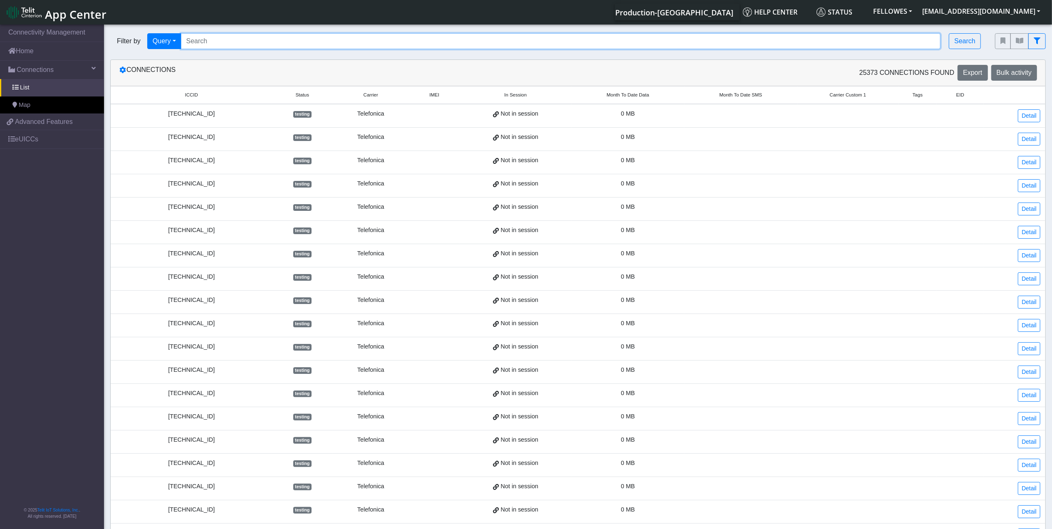
click at [226, 40] on input "Search..." at bounding box center [561, 41] width 760 height 16
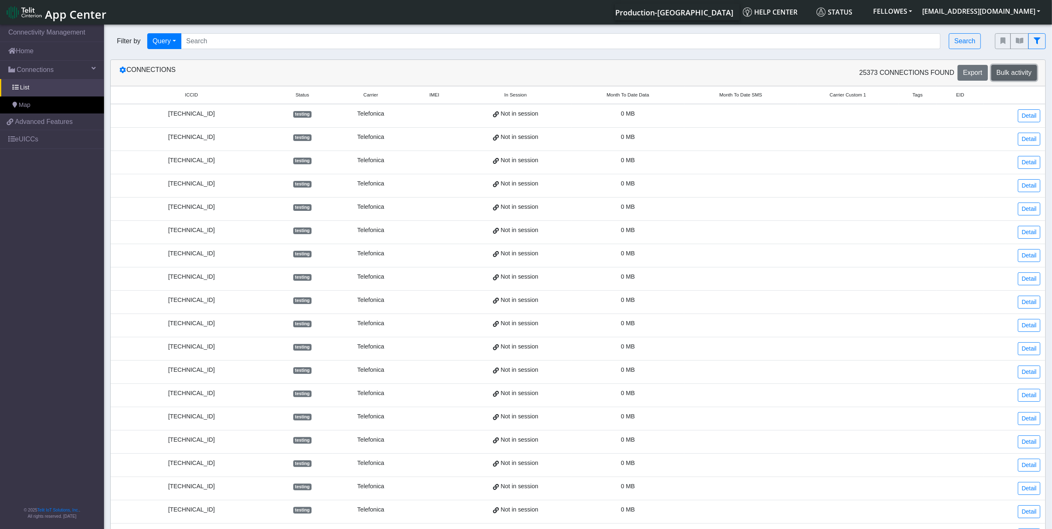
drag, startPoint x: 226, startPoint y: 41, endPoint x: 1019, endPoint y: 74, distance: 793.0
click at [1019, 74] on span "Bulk activity" at bounding box center [1014, 72] width 35 height 7
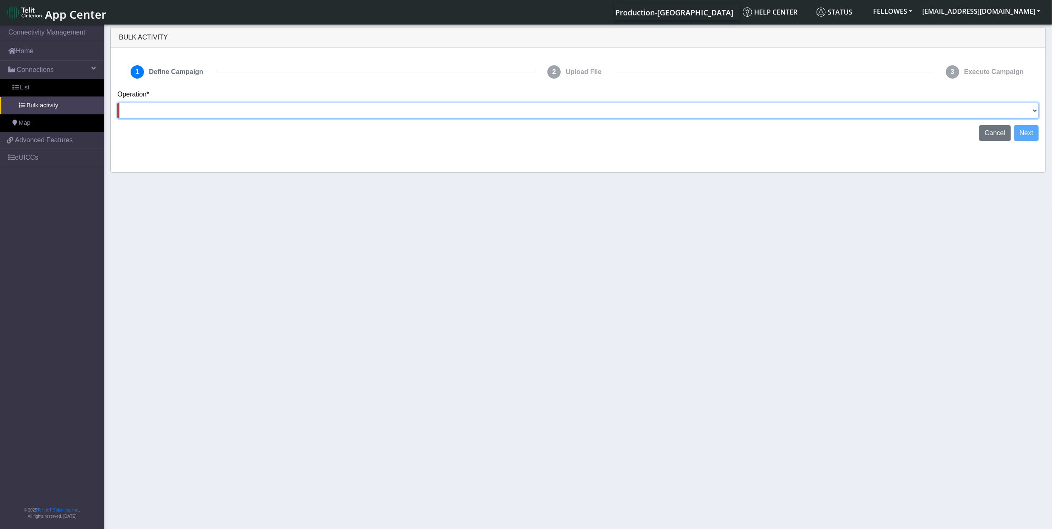
click at [1006, 111] on select "Activate SIMs Deactivate SIMs Add Tags Remove Tags Advanced" at bounding box center [578, 111] width 922 height 16
select select "Deactivate SIMs"
click at [117, 103] on select "Activate SIMs Deactivate SIMs Add Tags Remove Tags Advanced" at bounding box center [578, 111] width 922 height 16
click at [1022, 130] on button "Next" at bounding box center [1027, 133] width 25 height 16
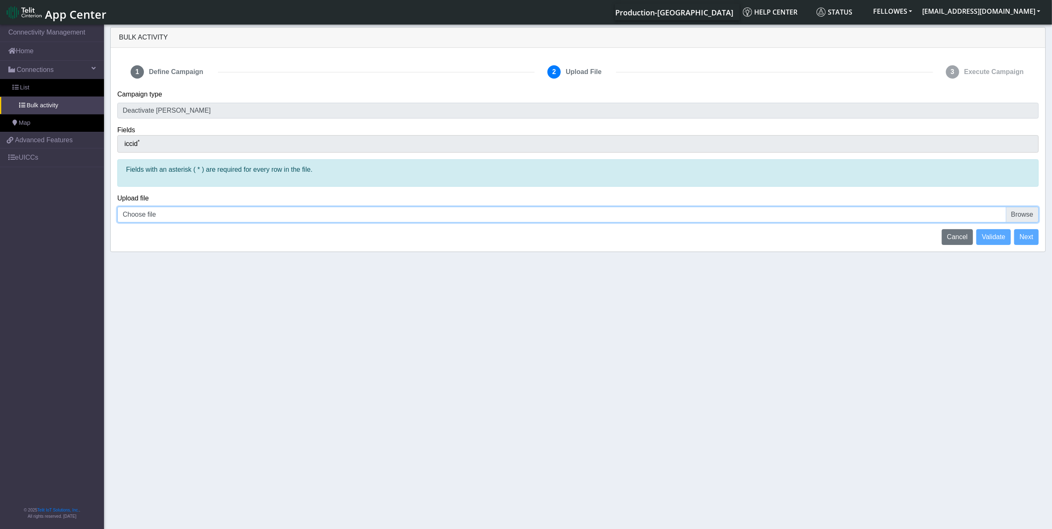
click at [1023, 213] on input "Choose file" at bounding box center [578, 215] width 922 height 16
type input "C:\fakepath\Connection_List (21).csv"
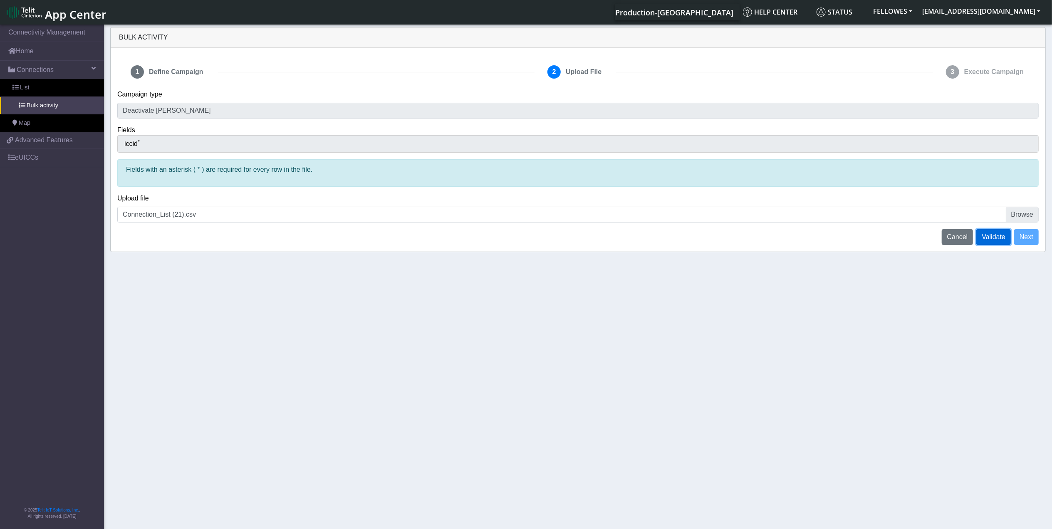
click at [996, 237] on span "Validate" at bounding box center [994, 236] width 24 height 7
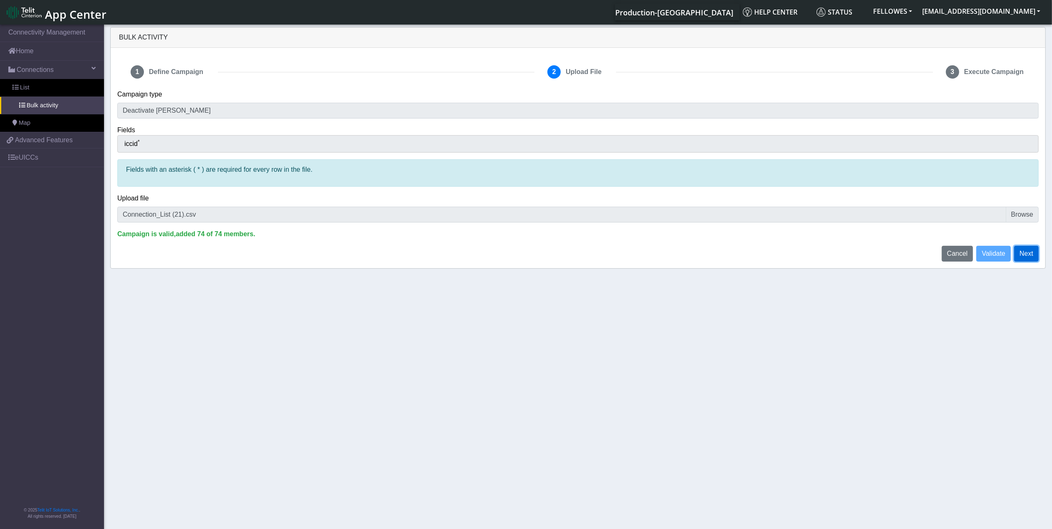
click at [1035, 253] on button "Next" at bounding box center [1027, 254] width 25 height 16
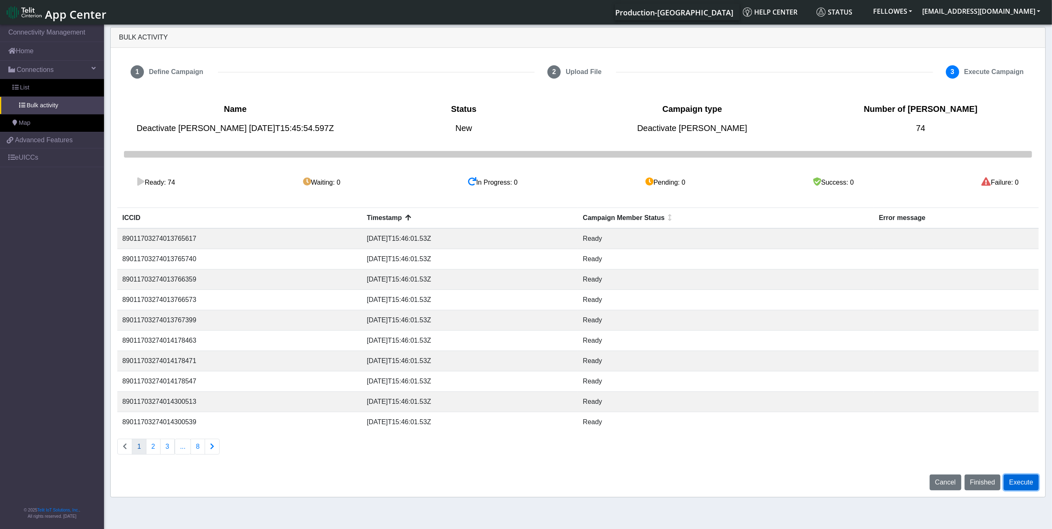
click at [1023, 485] on button "Execute" at bounding box center [1021, 483] width 35 height 16
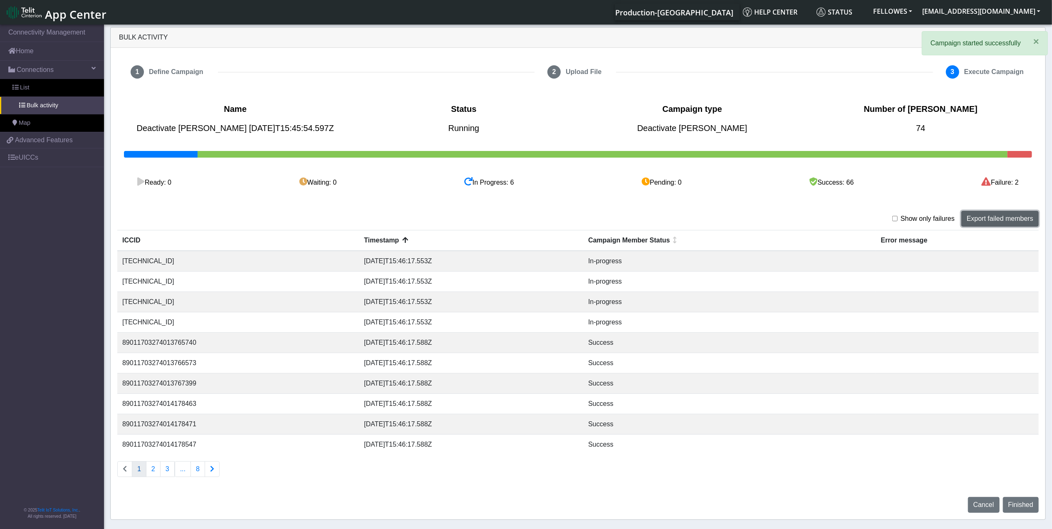
click at [1008, 220] on button "Export failed members" at bounding box center [1000, 219] width 77 height 16
click at [745, 39] on div "Bulk Activity" at bounding box center [578, 37] width 931 height 10
click at [30, 54] on link "Home" at bounding box center [52, 51] width 104 height 18
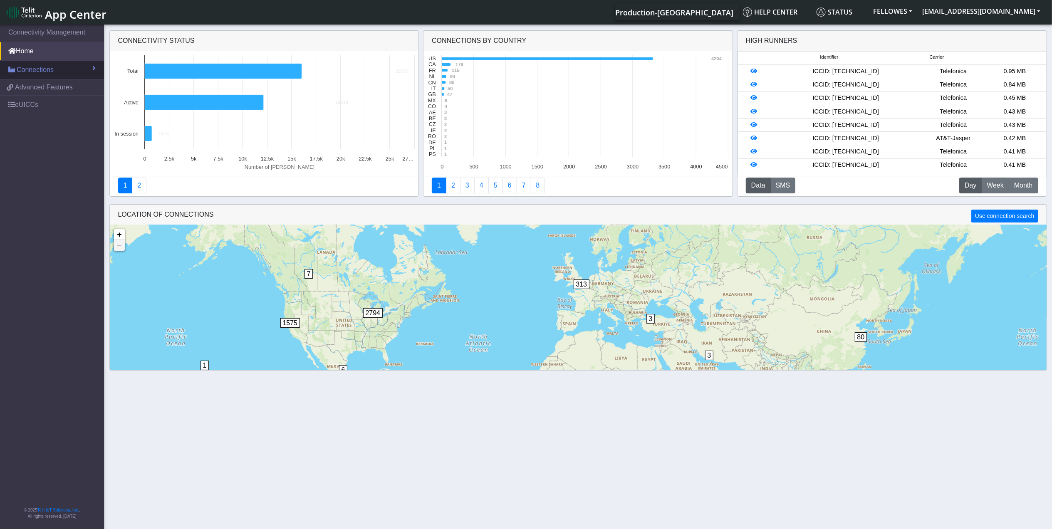
click at [60, 66] on link "Connections" at bounding box center [52, 70] width 104 height 18
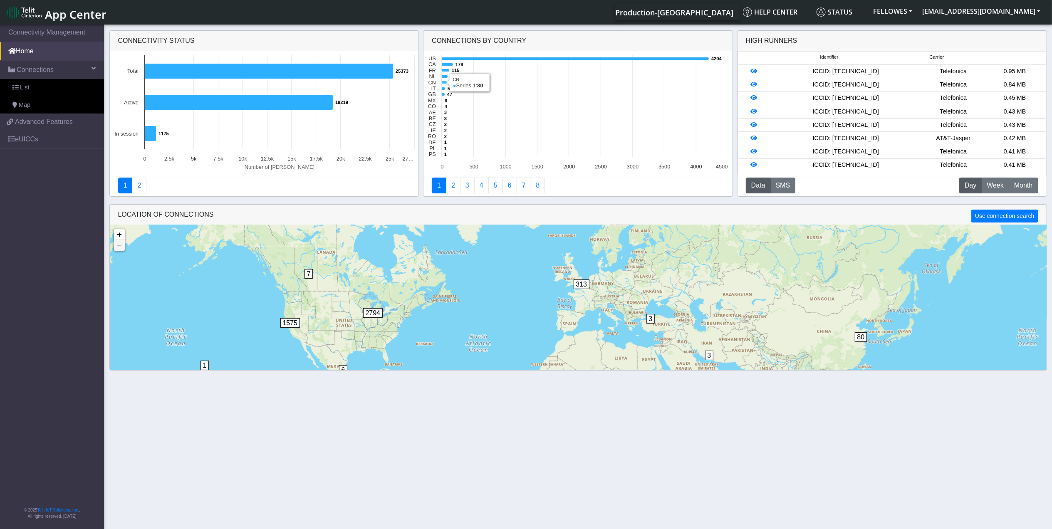
click at [442, 80] on icon at bounding box center [442, 106] width 0 height 102
click at [444, 82] on icon at bounding box center [444, 82] width 5 height 3
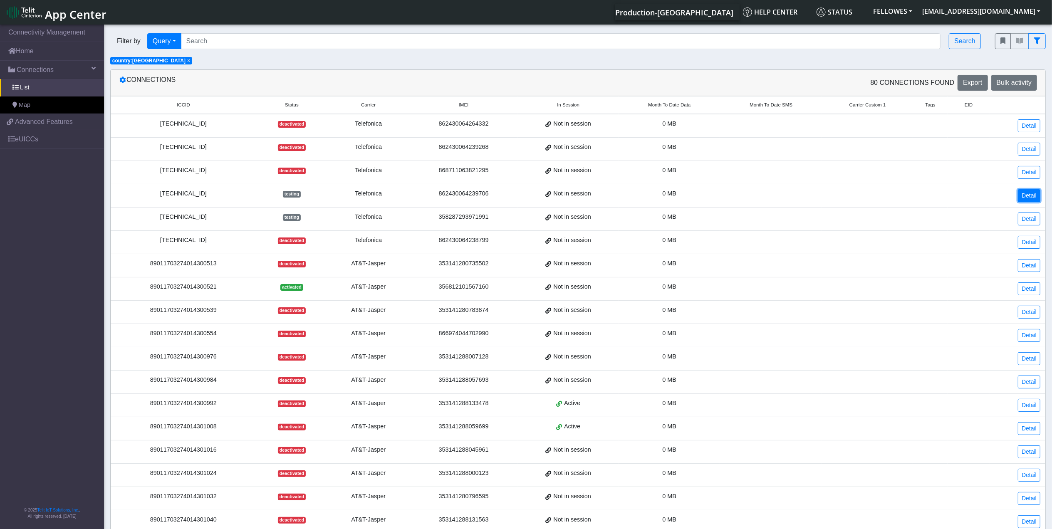
click at [1030, 197] on link "Detail" at bounding box center [1029, 195] width 22 height 13
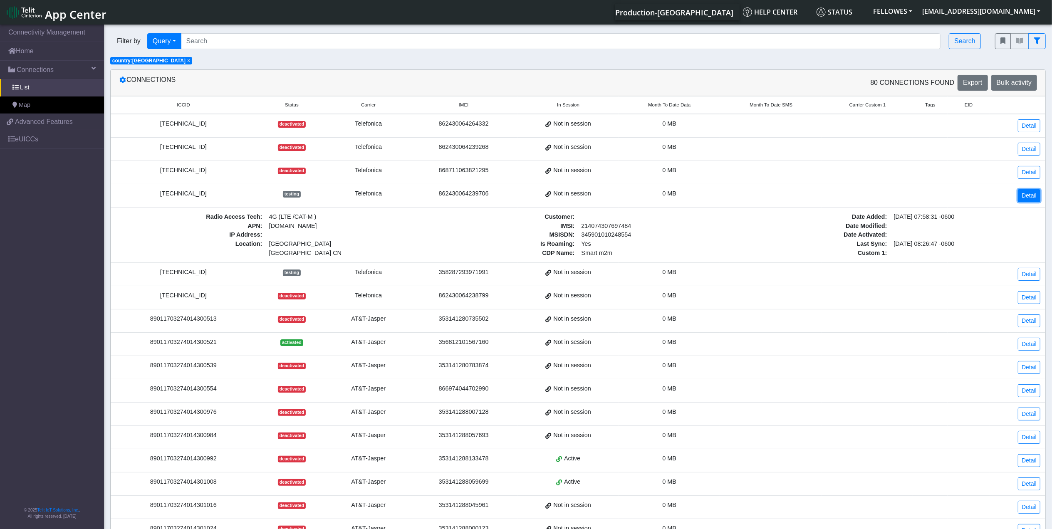
click at [1021, 198] on link "Detail" at bounding box center [1029, 195] width 22 height 13
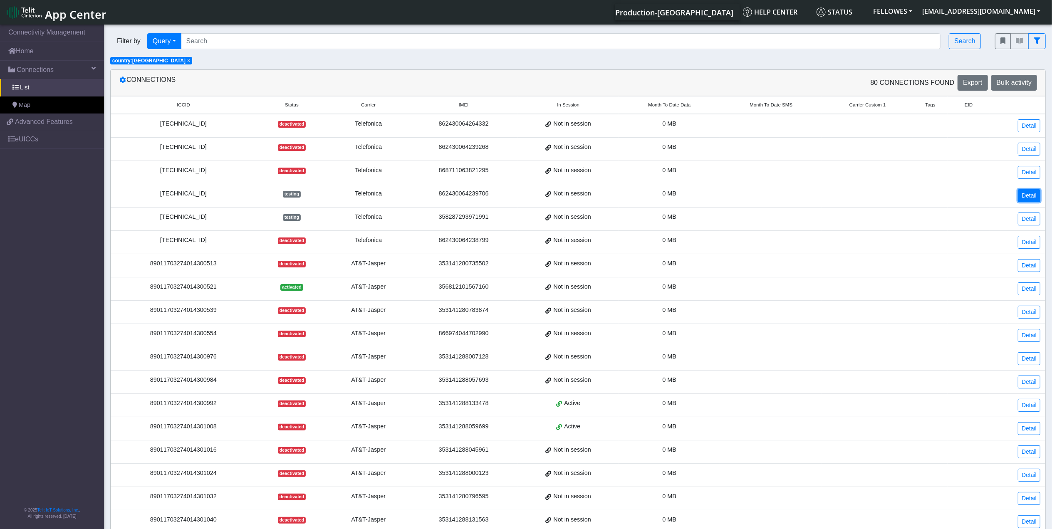
click at [1023, 199] on link "Detail" at bounding box center [1029, 195] width 22 height 13
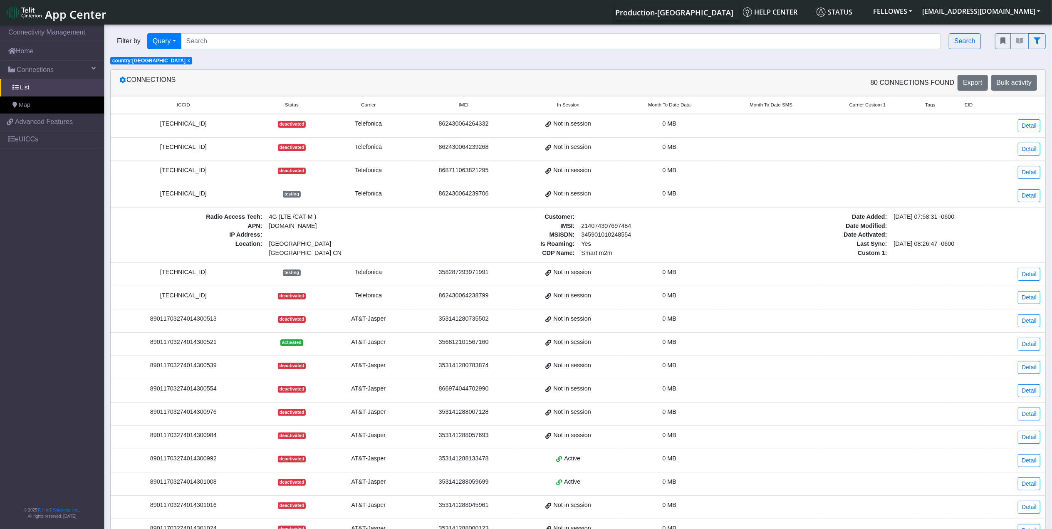
click at [200, 195] on div "8934071500003382434" at bounding box center [184, 193] width 136 height 9
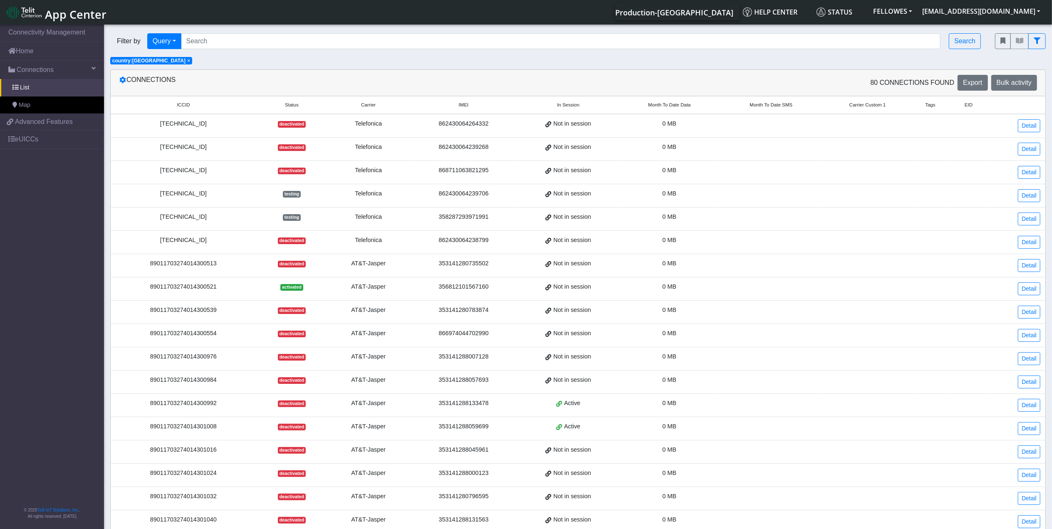
click at [200, 195] on div "8934071500003382434" at bounding box center [184, 193] width 136 height 9
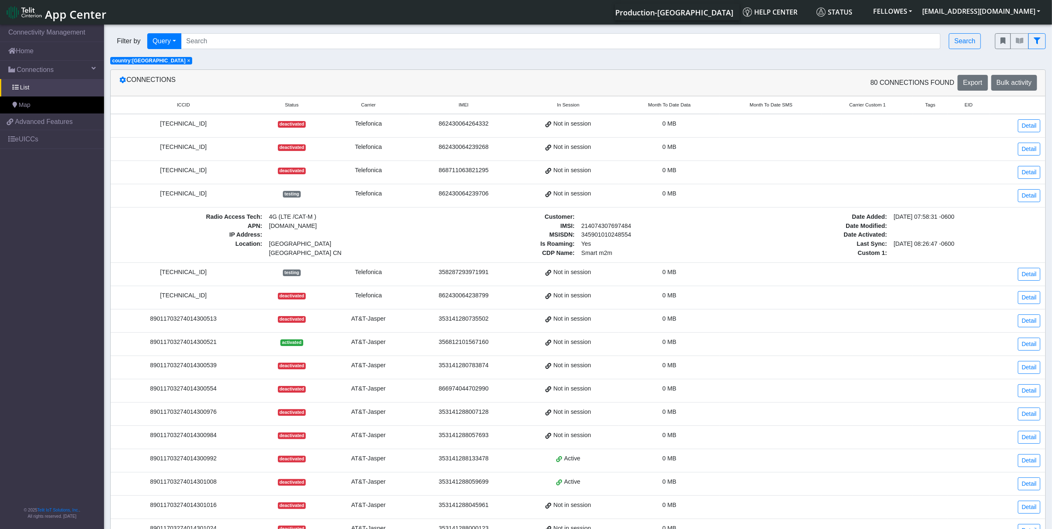
copy div "8934071500003382434"
click at [669, 105] on span "Month To Date Data" at bounding box center [669, 105] width 42 height 7
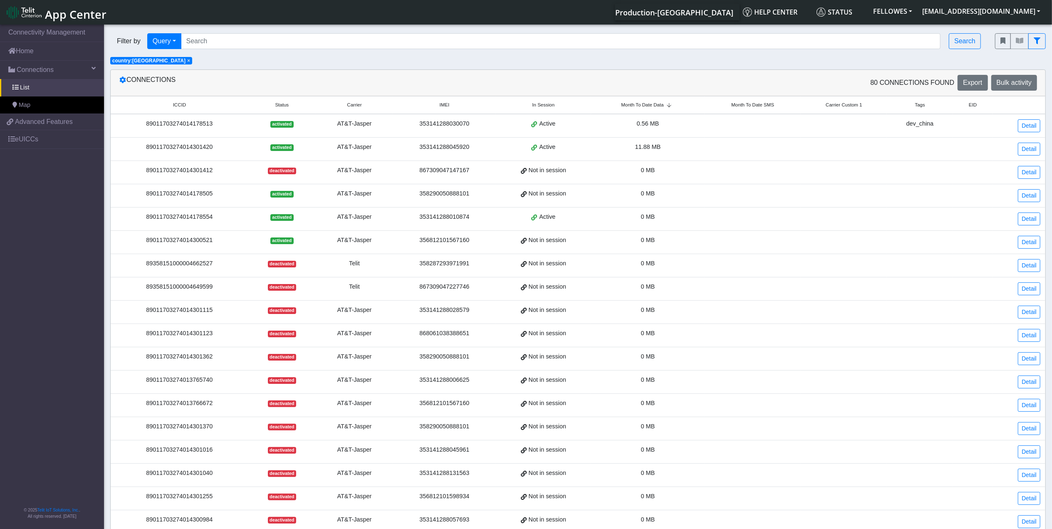
click at [643, 107] on span "Month To Date Data" at bounding box center [642, 105] width 42 height 7
click at [651, 104] on span "Month To Date Data" at bounding box center [642, 105] width 42 height 7
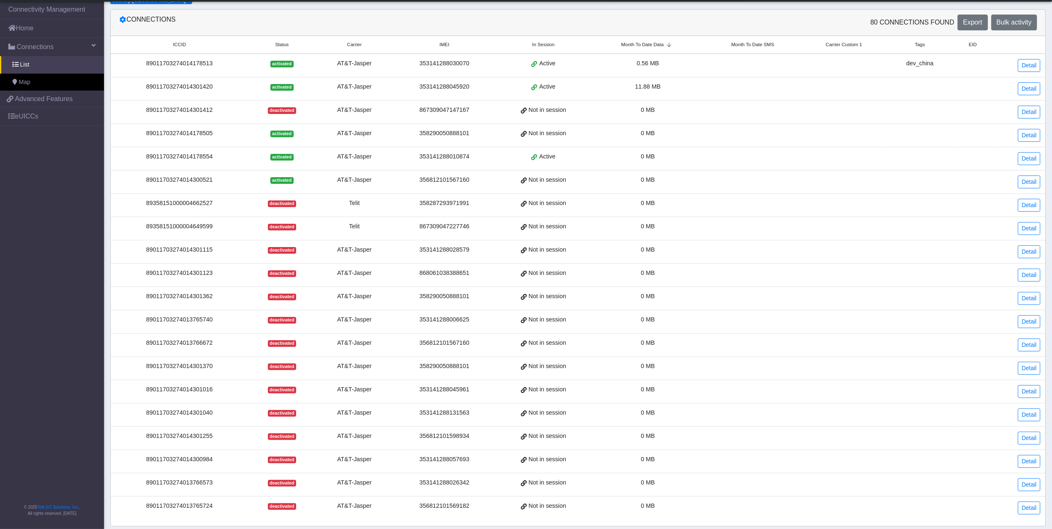
scroll to position [80, 0]
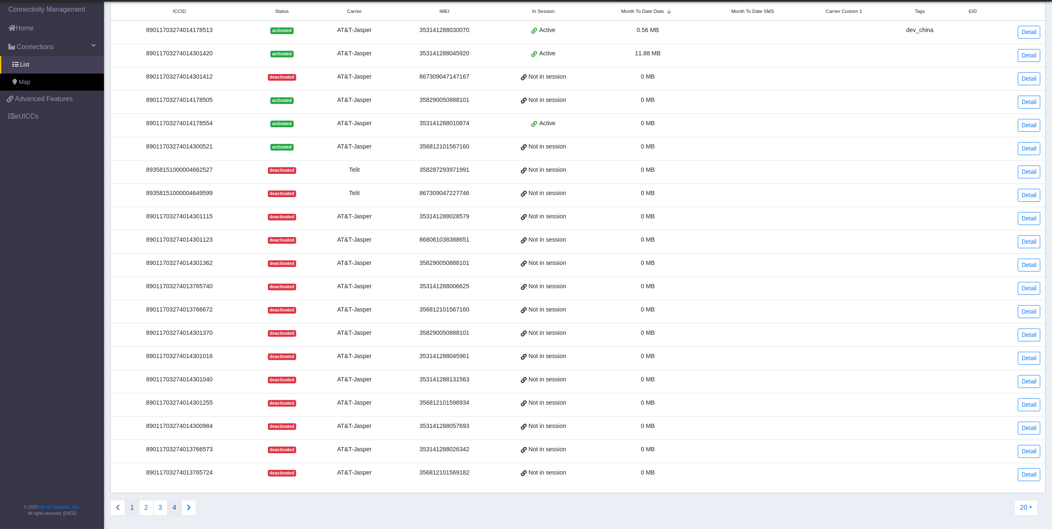
click at [175, 508] on button "4" at bounding box center [174, 508] width 15 height 16
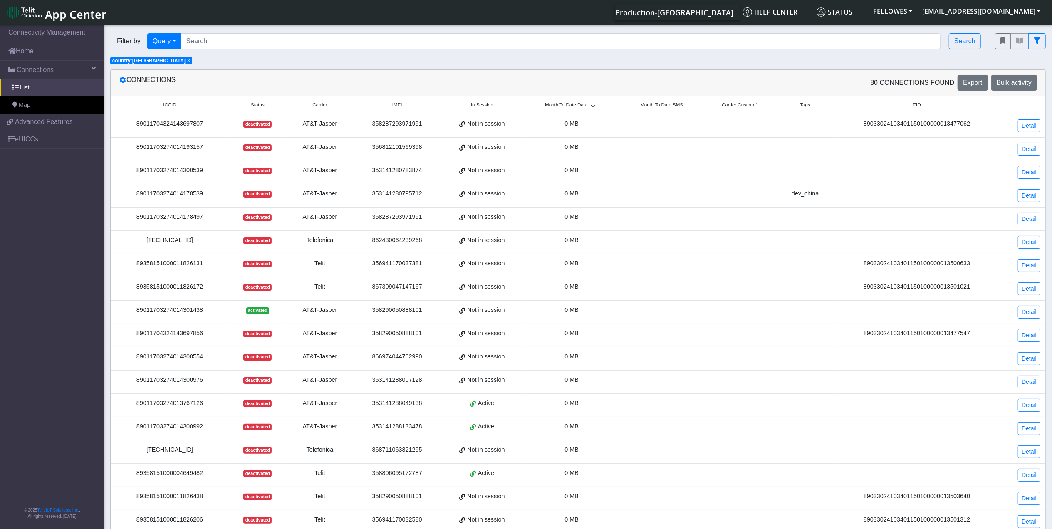
click at [196, 319] on td "89011703274014301438" at bounding box center [170, 312] width 118 height 23
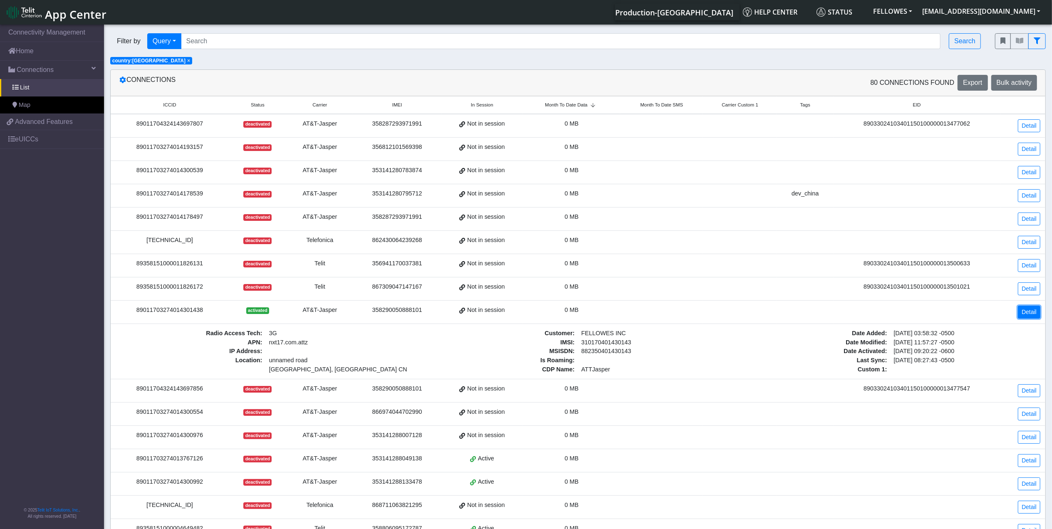
click at [1031, 316] on link "Detail" at bounding box center [1029, 312] width 22 height 13
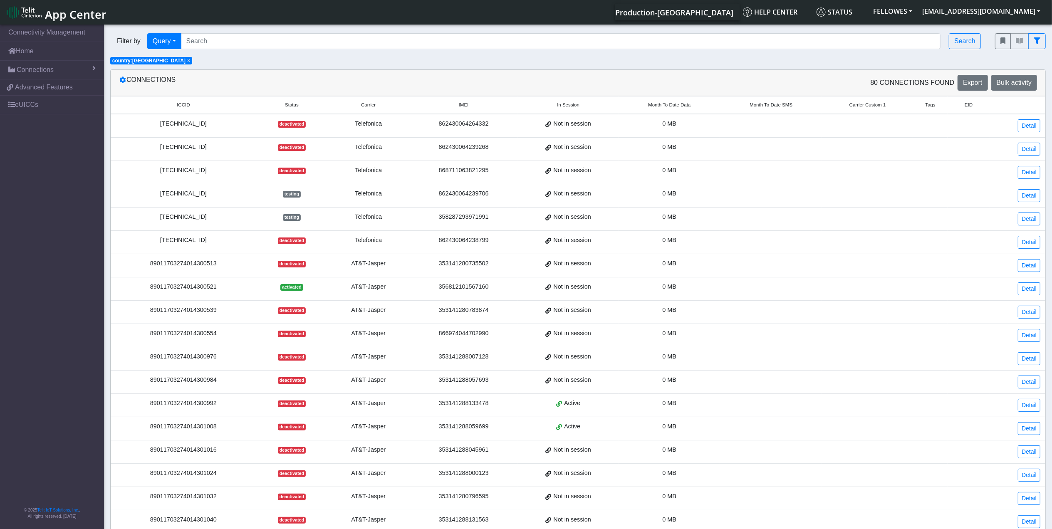
click at [663, 104] on span "Month To Date Data" at bounding box center [669, 105] width 42 height 7
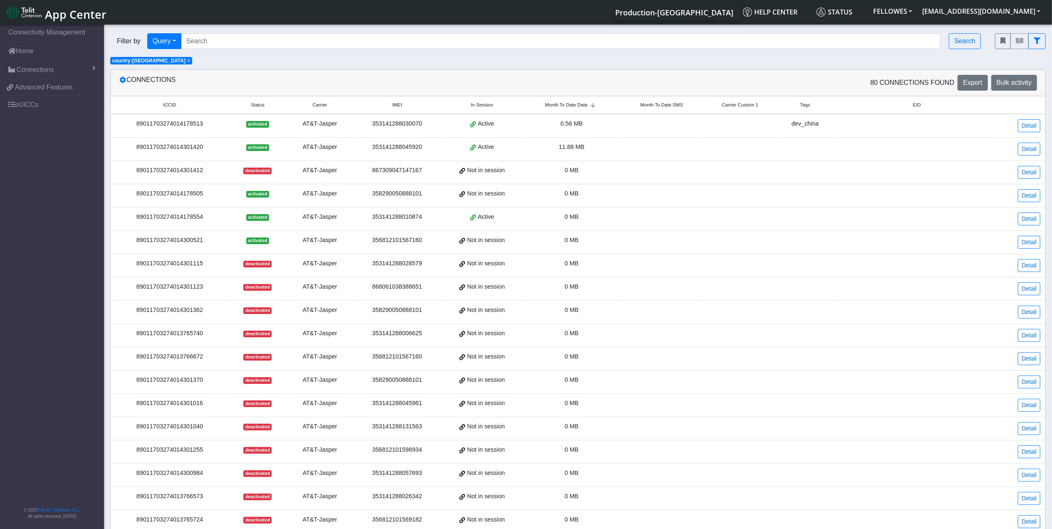
click at [584, 105] on span "Month To Date Data" at bounding box center [566, 105] width 42 height 7
click at [27, 44] on link "Home" at bounding box center [52, 51] width 104 height 18
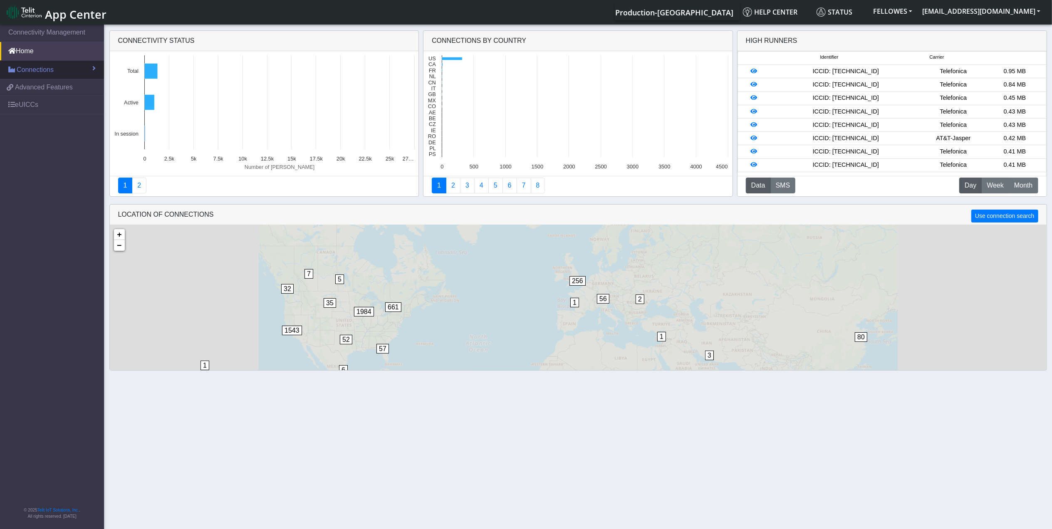
click at [37, 67] on span "Connections" at bounding box center [35, 70] width 37 height 10
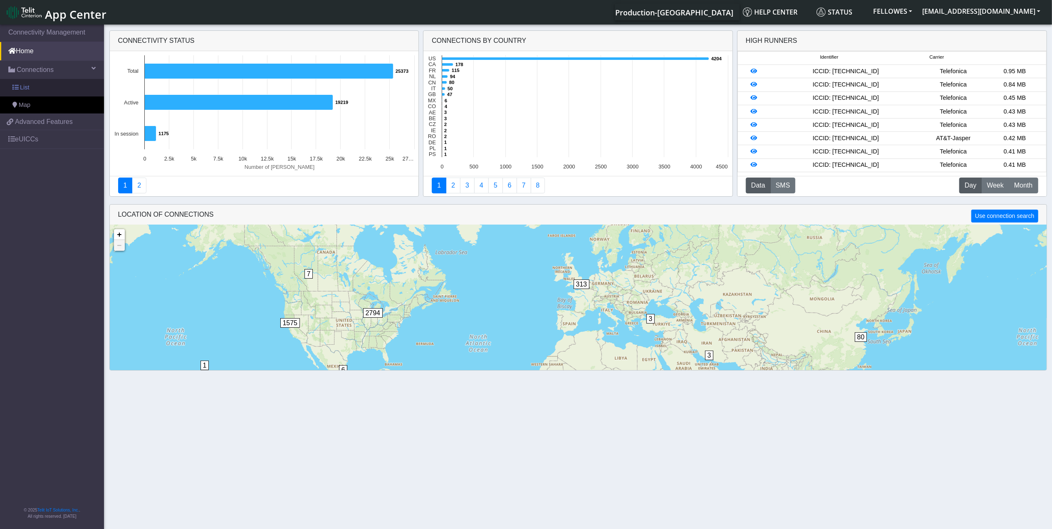
click at [39, 89] on link "List" at bounding box center [52, 87] width 104 height 17
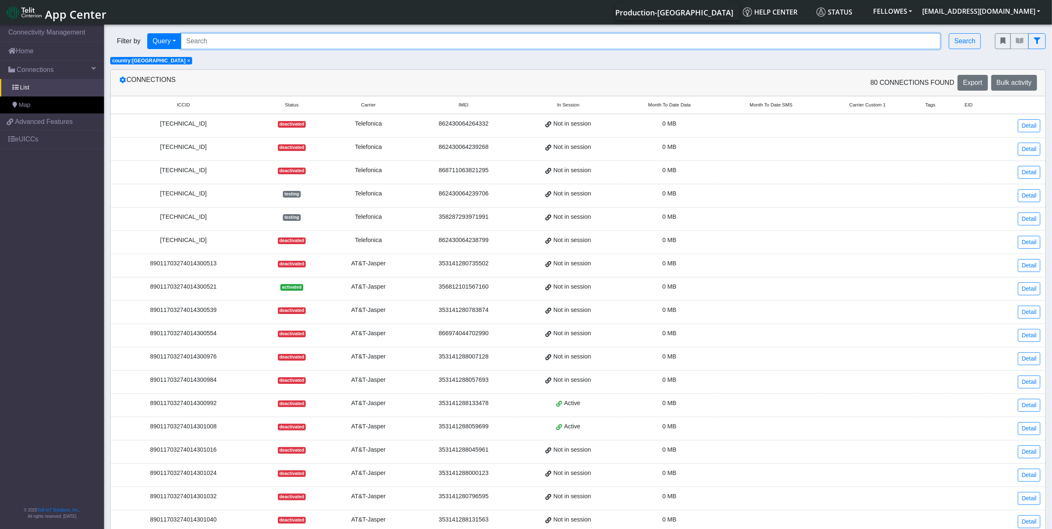
click at [333, 44] on input "Search..." at bounding box center [561, 41] width 760 height 16
paste input "89011703274014178513"
type input "89011703274014178513"
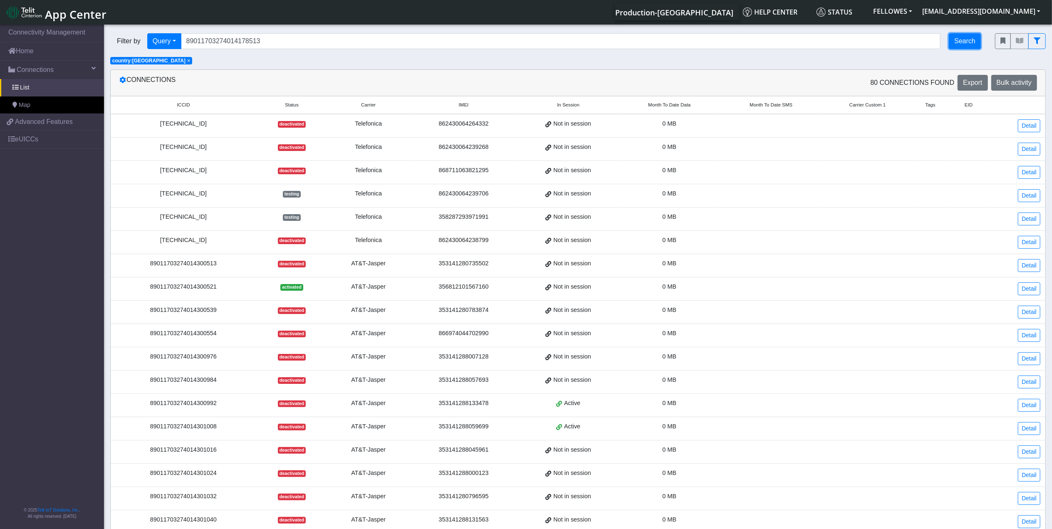
click at [964, 37] on button "Search" at bounding box center [965, 41] width 32 height 16
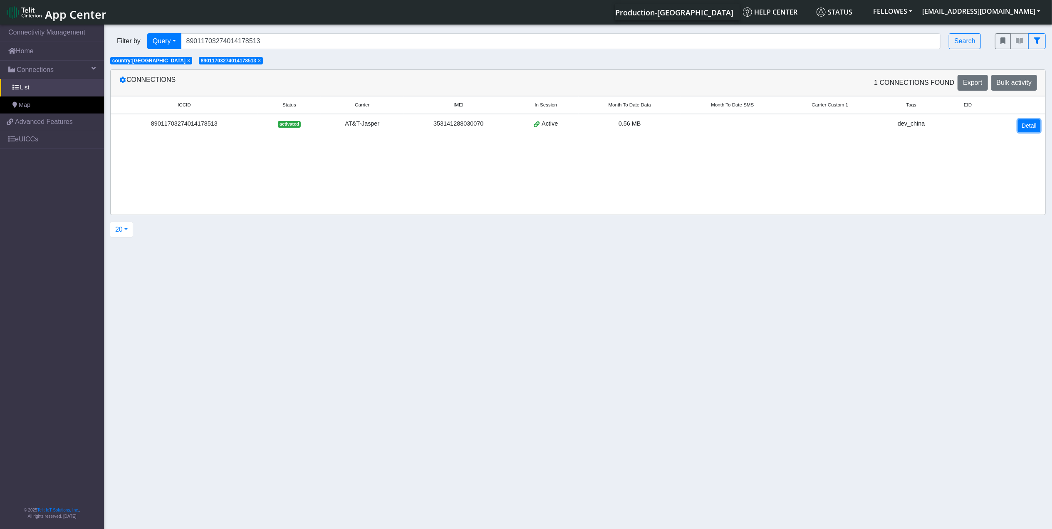
click at [1028, 127] on link "Detail" at bounding box center [1029, 125] width 22 height 13
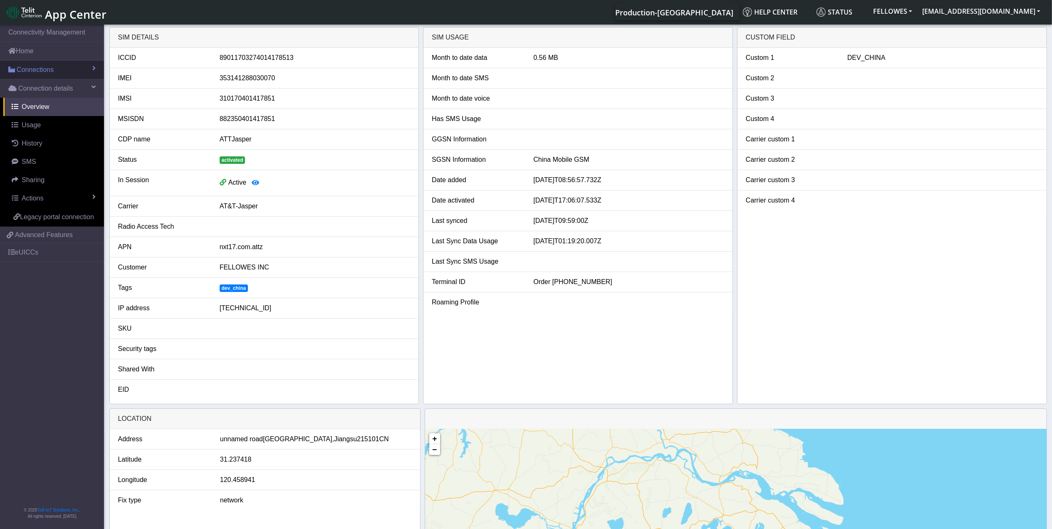
drag, startPoint x: 47, startPoint y: 70, endPoint x: 50, endPoint y: 75, distance: 6.0
click at [47, 70] on span "Connections" at bounding box center [35, 70] width 37 height 10
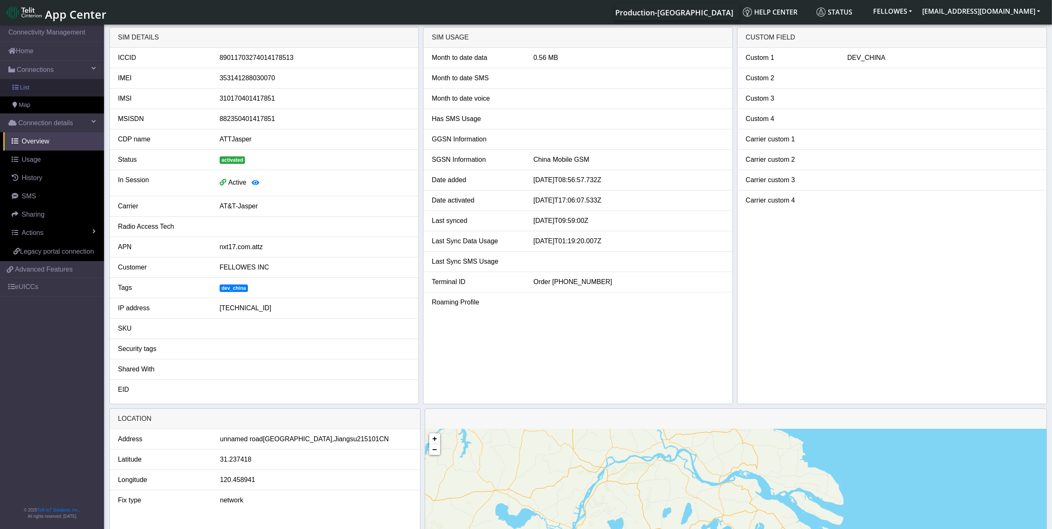
click at [53, 88] on link "List" at bounding box center [52, 87] width 104 height 17
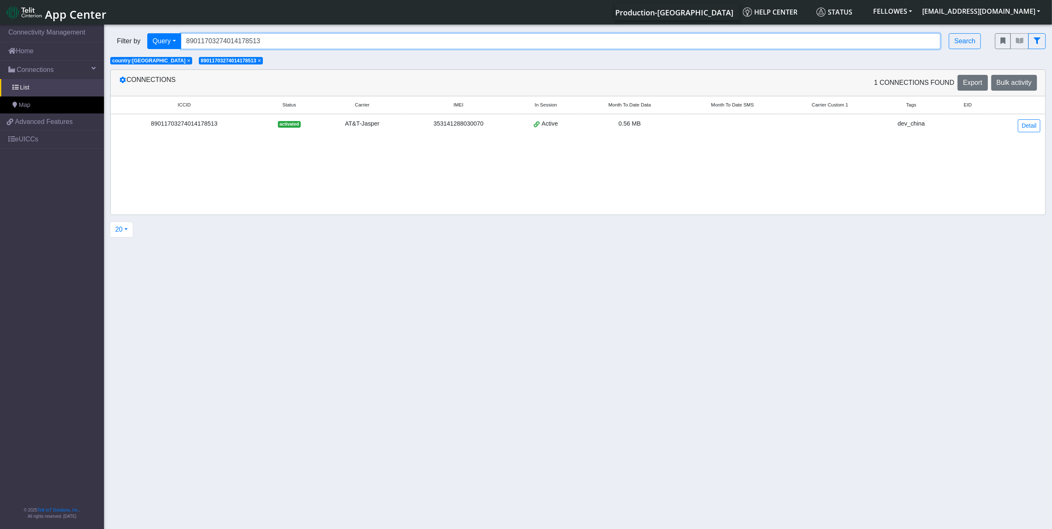
click at [268, 37] on input "89011703274014178513" at bounding box center [561, 41] width 760 height 16
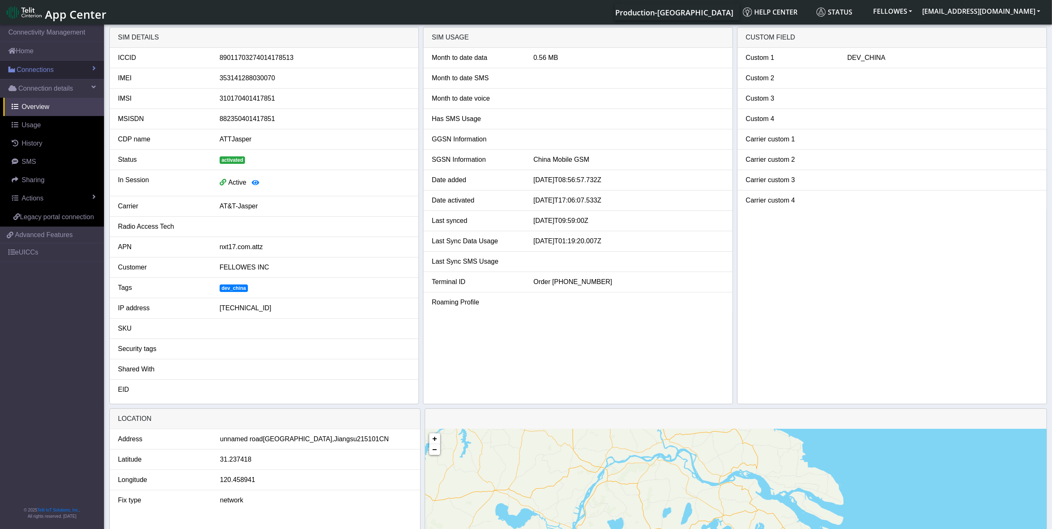
drag, startPoint x: 57, startPoint y: 74, endPoint x: 63, endPoint y: 72, distance: 6.5
click at [57, 74] on link "Connections" at bounding box center [52, 70] width 104 height 18
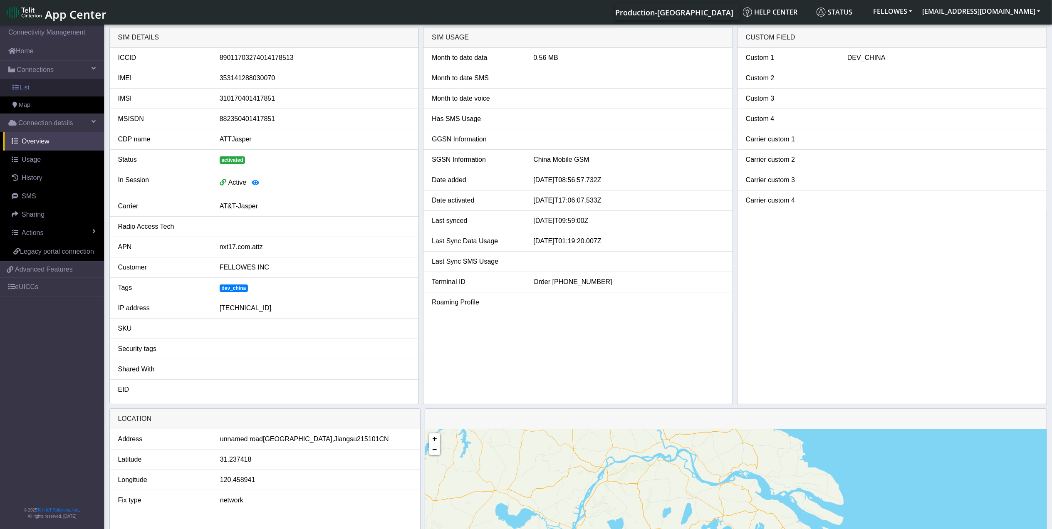
click at [55, 89] on link "List" at bounding box center [52, 87] width 104 height 17
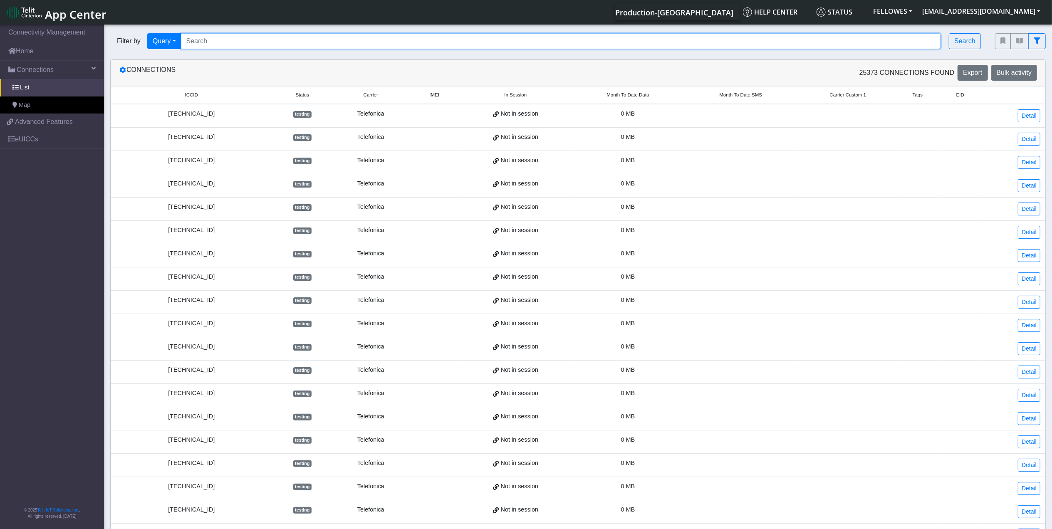
click at [205, 39] on input "Search..." at bounding box center [561, 41] width 760 height 16
paste input "89011703274014178539"
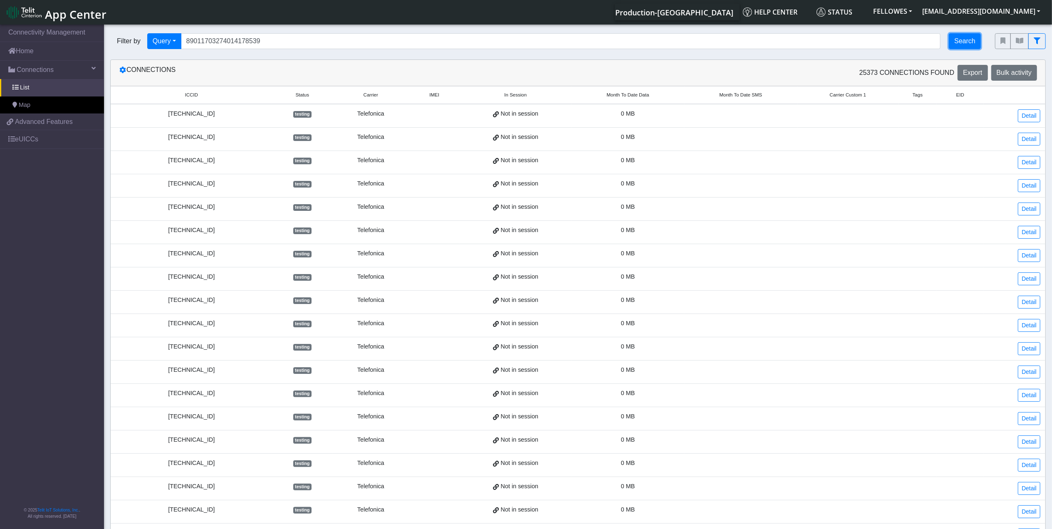
click at [969, 35] on button "Search" at bounding box center [965, 41] width 32 height 16
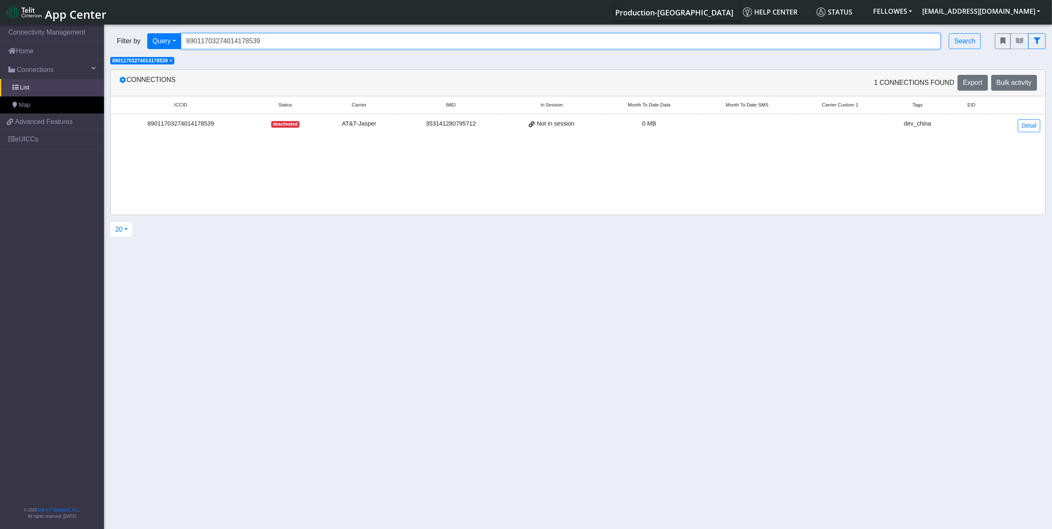
click at [306, 36] on input "89011703274014178539" at bounding box center [561, 41] width 760 height 16
click at [306, 35] on input "89011703274014178539" at bounding box center [561, 41] width 760 height 16
paste input "3767704"
click at [172, 61] on span "×" at bounding box center [170, 61] width 3 height 6
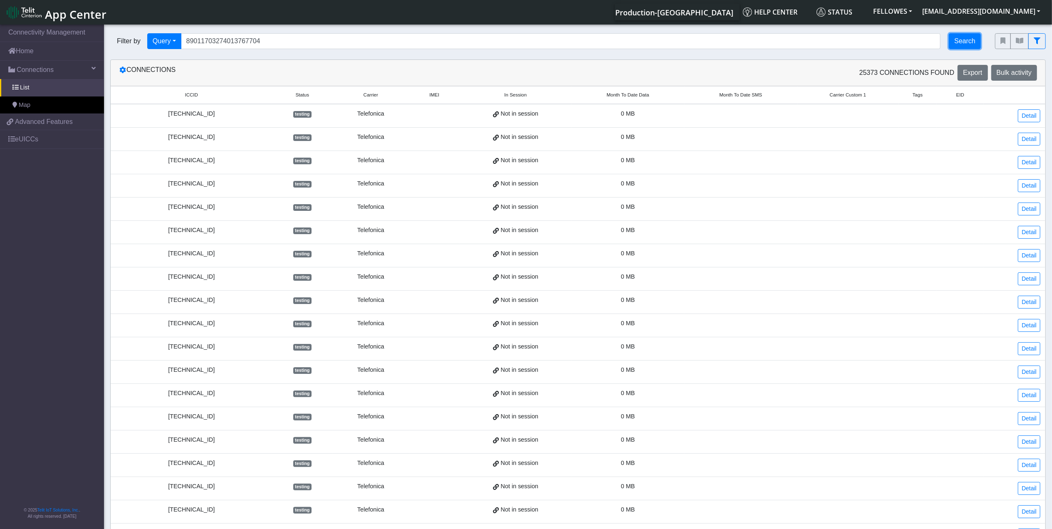
click at [960, 40] on button "Search" at bounding box center [965, 41] width 32 height 16
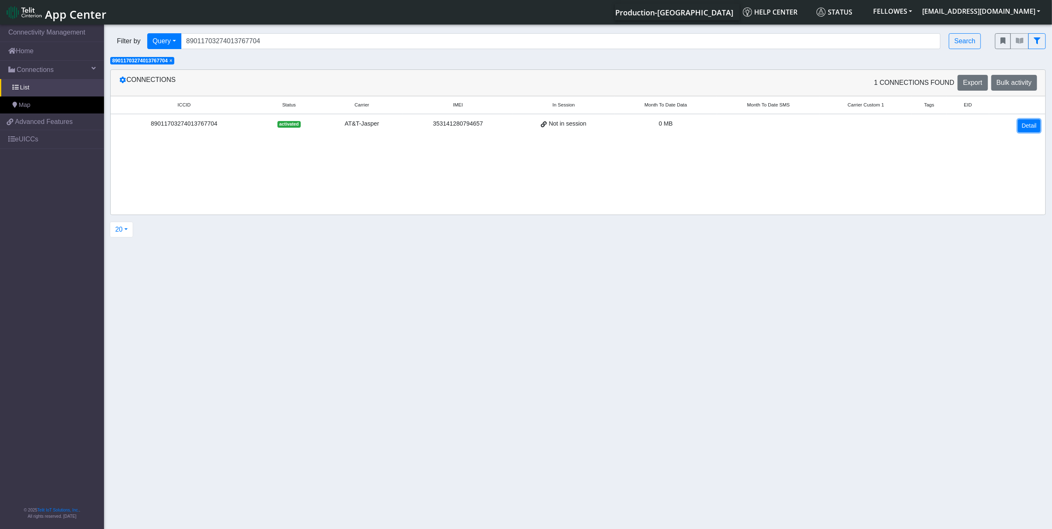
click at [1024, 124] on link "Detail" at bounding box center [1029, 125] width 22 height 13
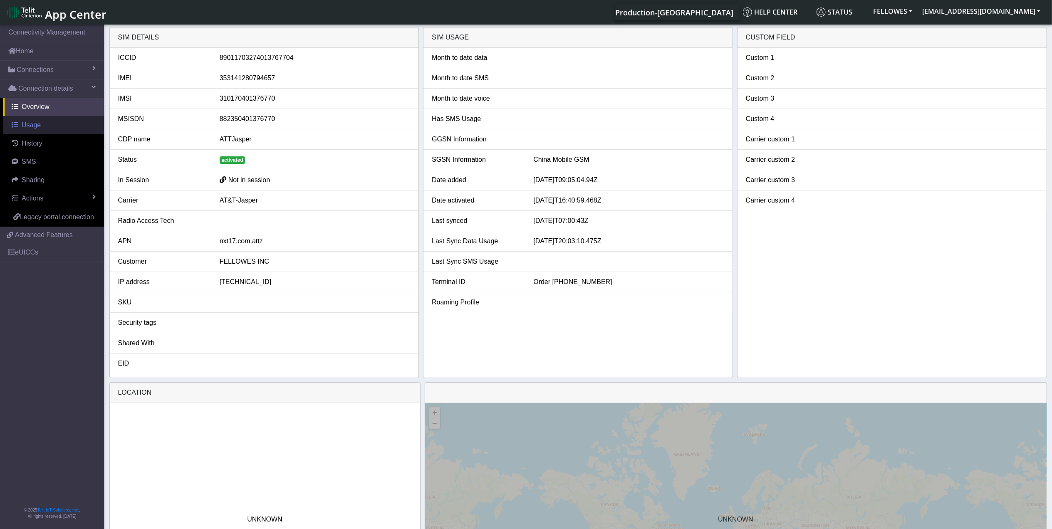
click at [40, 126] on link "Usage" at bounding box center [53, 125] width 101 height 18
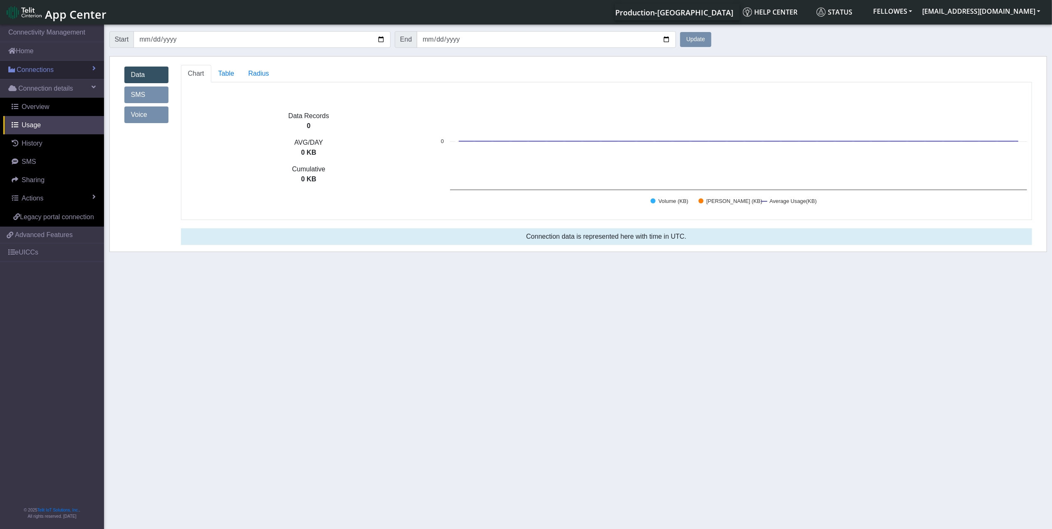
click at [54, 70] on link "Connections" at bounding box center [52, 70] width 104 height 18
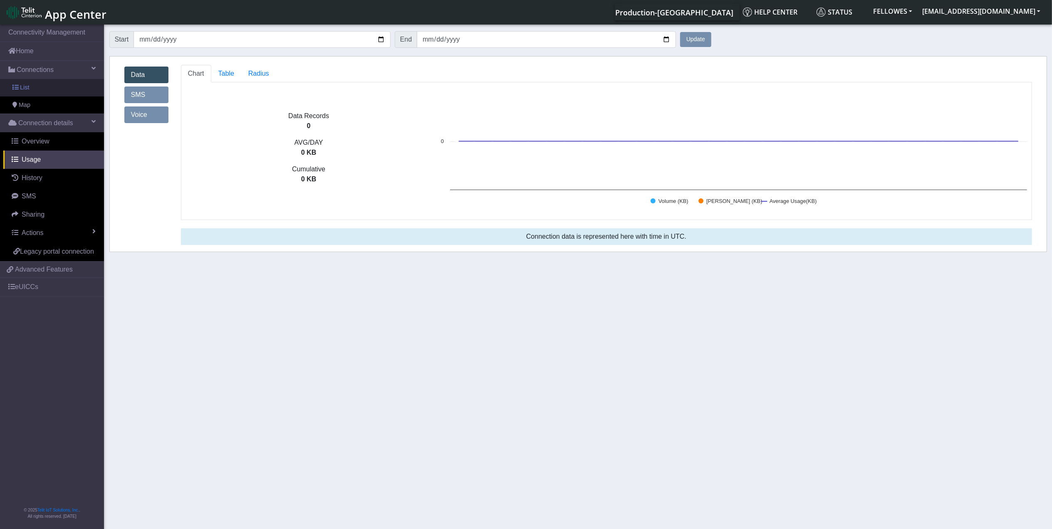
click at [45, 82] on link "List" at bounding box center [52, 87] width 104 height 17
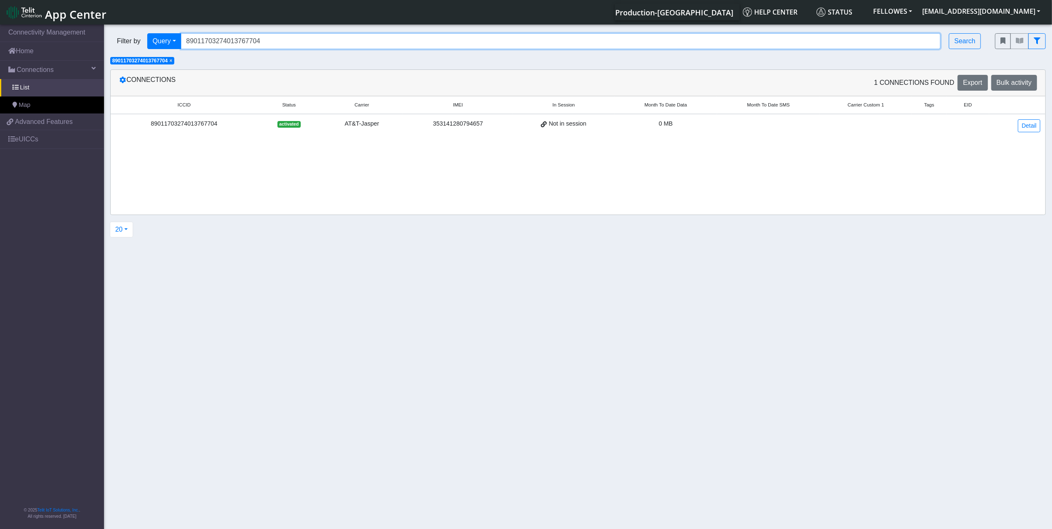
click at [276, 39] on input "89011703274013767704" at bounding box center [561, 41] width 760 height 16
paste input "4301420"
click at [172, 62] on span "×" at bounding box center [170, 61] width 3 height 6
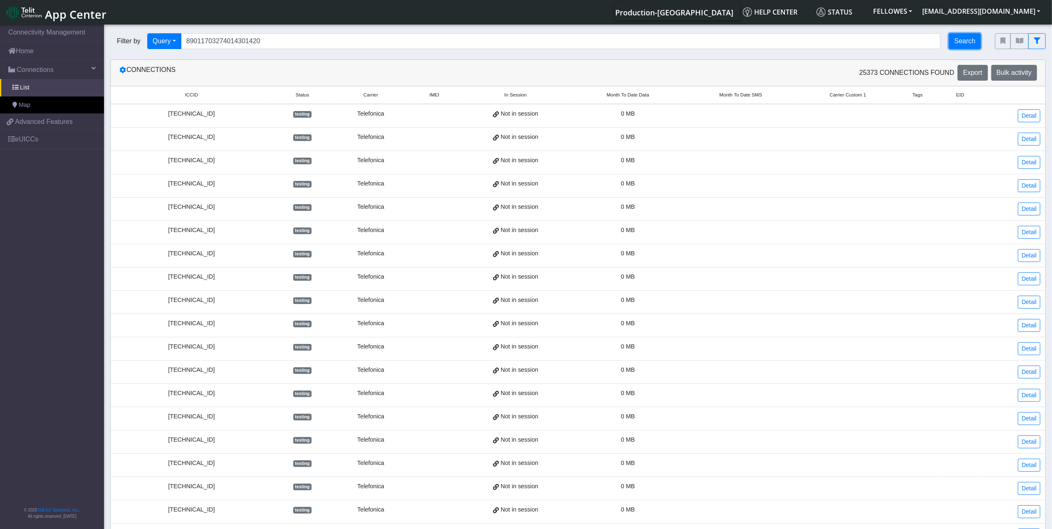
click at [960, 39] on button "Search" at bounding box center [965, 41] width 32 height 16
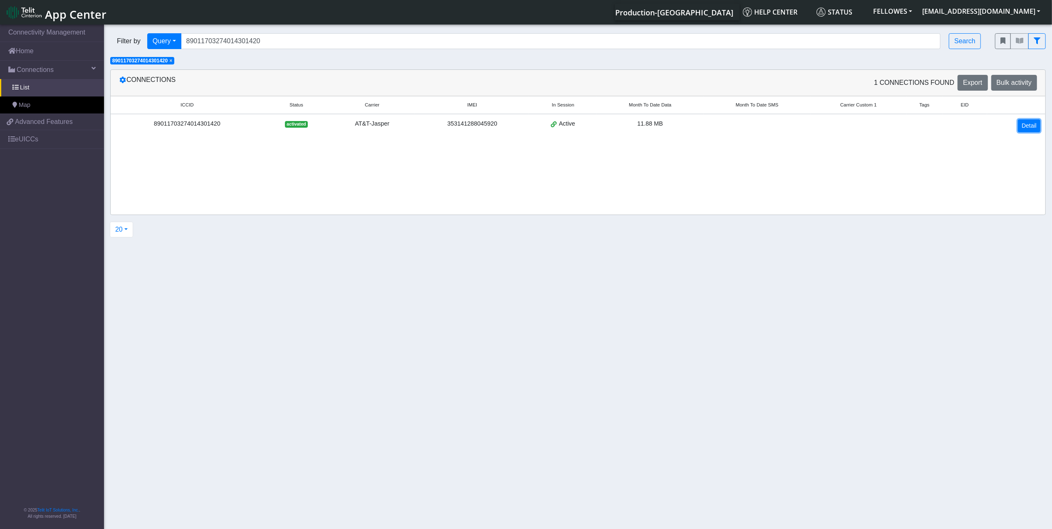
click at [1022, 126] on link "Detail" at bounding box center [1029, 125] width 22 height 13
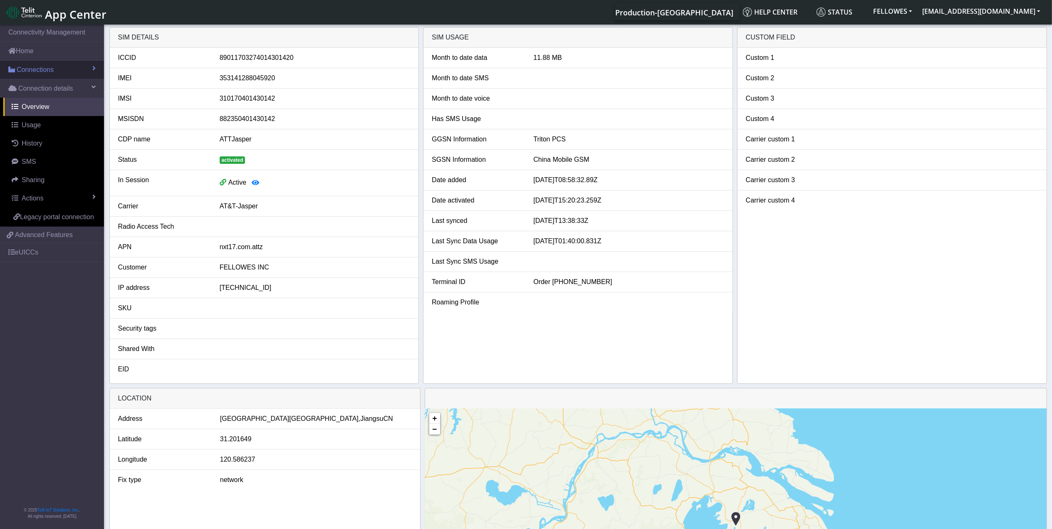
drag, startPoint x: 43, startPoint y: 63, endPoint x: 47, endPoint y: 67, distance: 5.0
click at [43, 63] on link "Connections" at bounding box center [52, 70] width 104 height 18
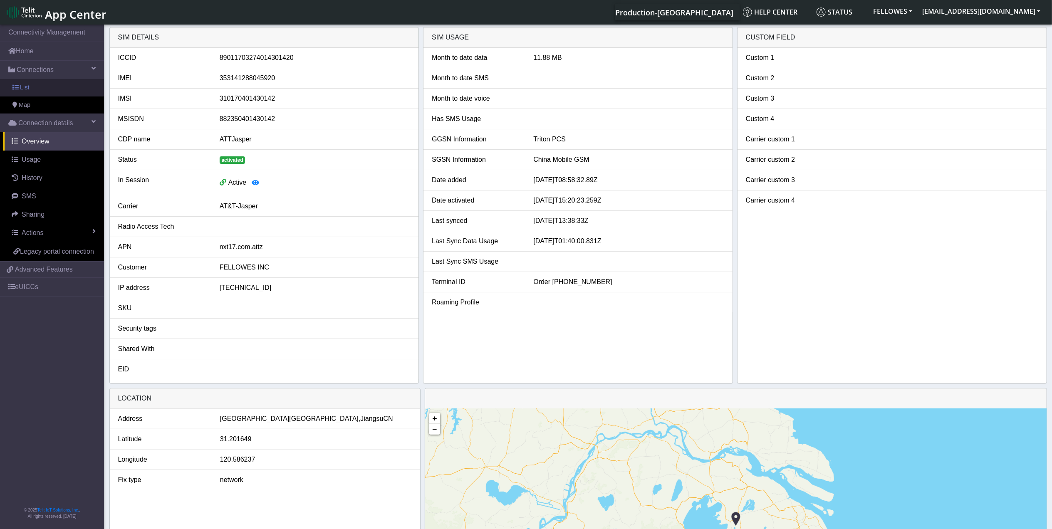
click at [57, 81] on link "List" at bounding box center [52, 87] width 104 height 17
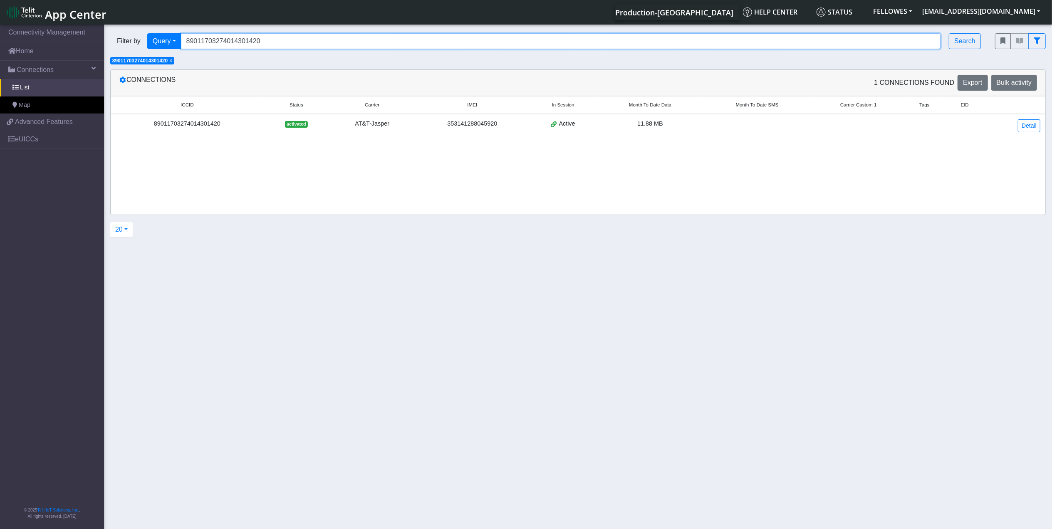
click at [276, 41] on input "89011703274014301420" at bounding box center [561, 41] width 760 height 16
paste input "34076400011323444"
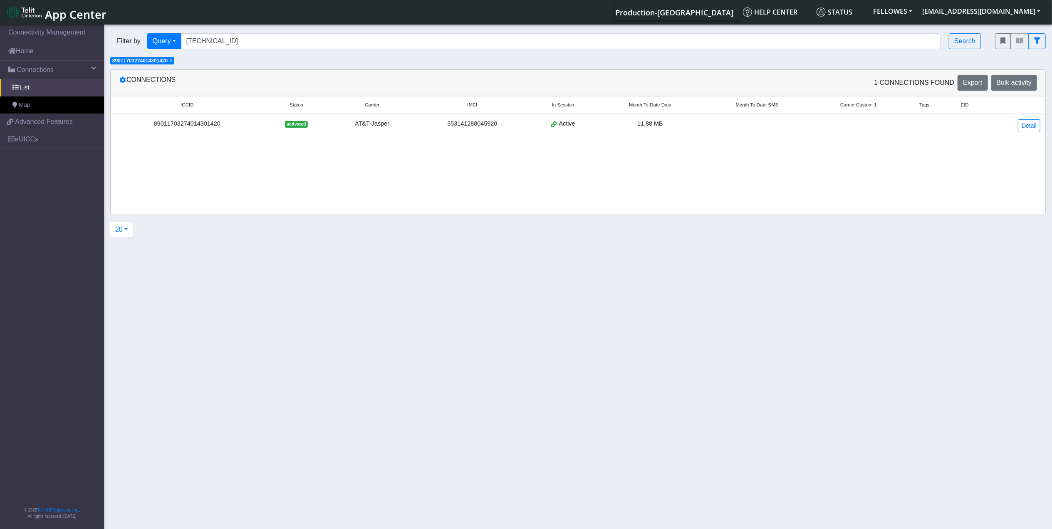
click at [172, 63] on span "×" at bounding box center [170, 61] width 3 height 6
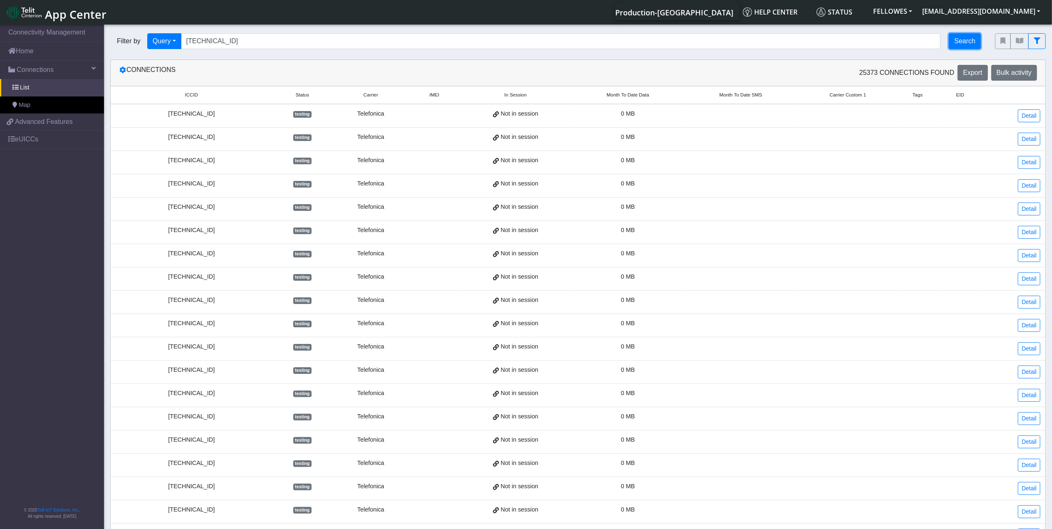
click at [956, 40] on button "Search" at bounding box center [965, 41] width 32 height 16
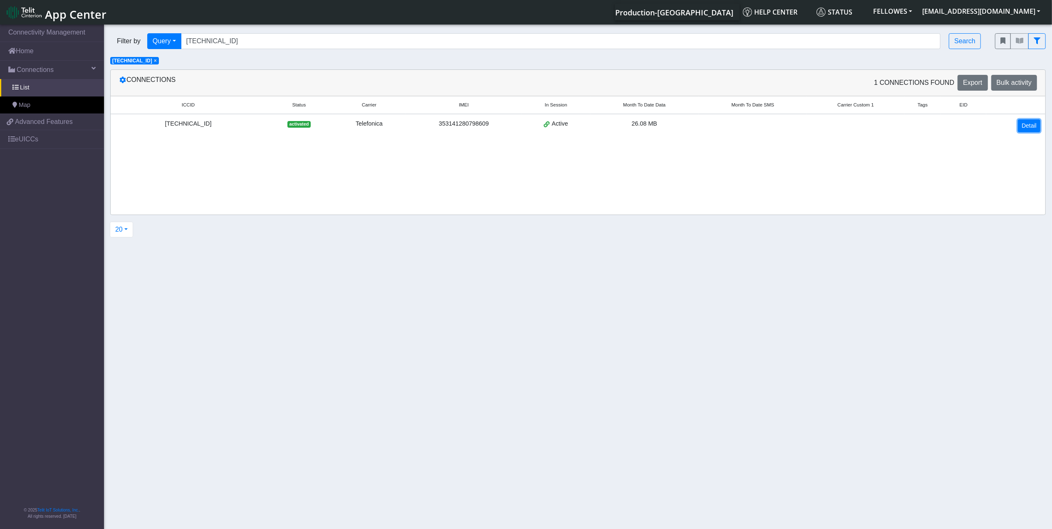
click at [1024, 129] on link "Detail" at bounding box center [1029, 125] width 22 height 13
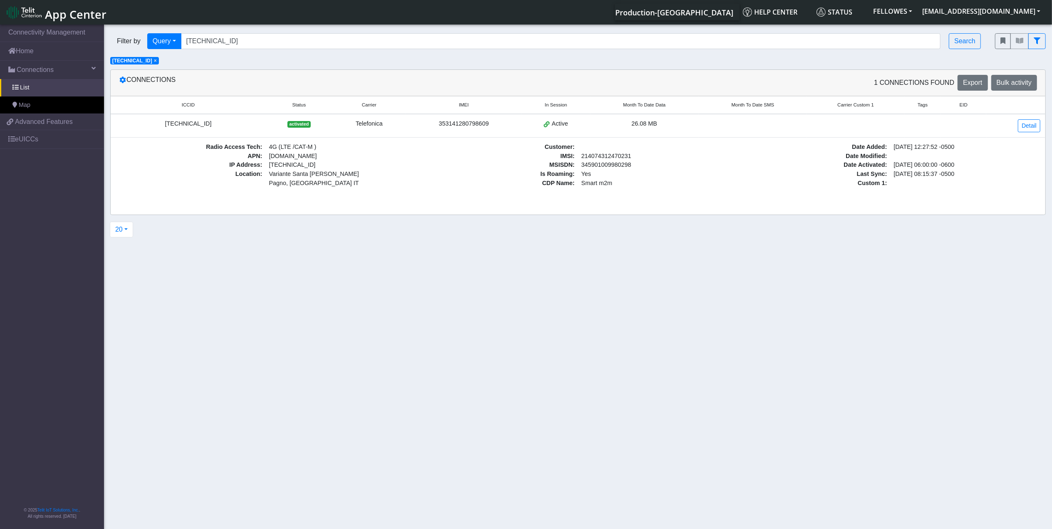
click at [191, 126] on div "8934076400011323444" at bounding box center [188, 123] width 145 height 9
click at [191, 125] on div "8934076400011323444" at bounding box center [188, 123] width 145 height 9
copy div "8934076400011323444"
click at [79, 123] on link "Advanced Features" at bounding box center [52, 122] width 104 height 16
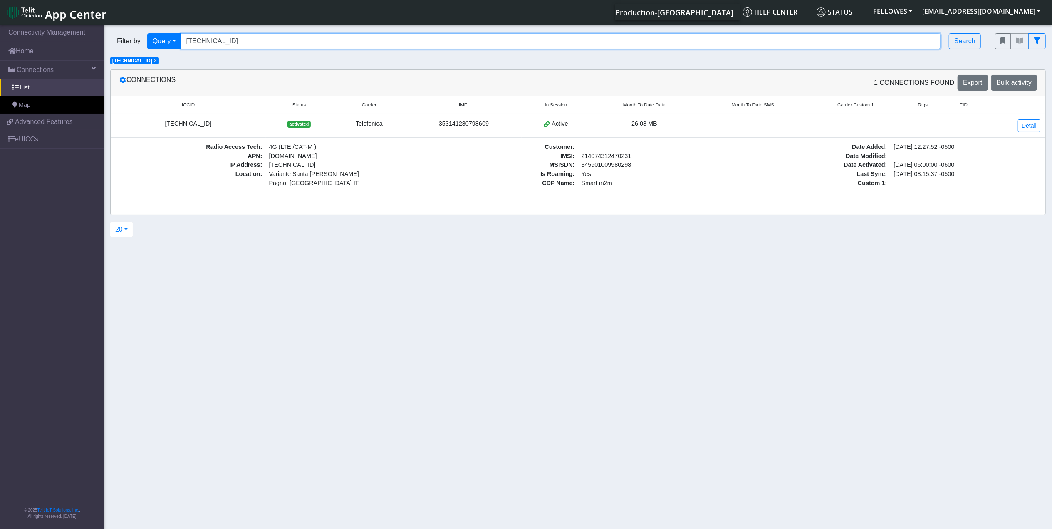
click at [314, 37] on input "8934076400011323444" at bounding box center [561, 41] width 760 height 16
paste input "4277"
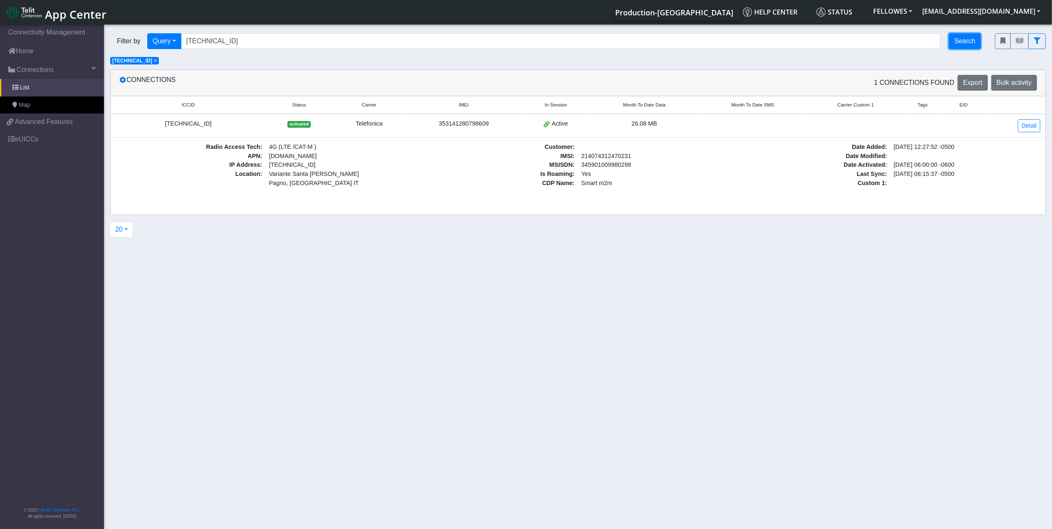
click at [957, 42] on button "Search" at bounding box center [965, 41] width 32 height 16
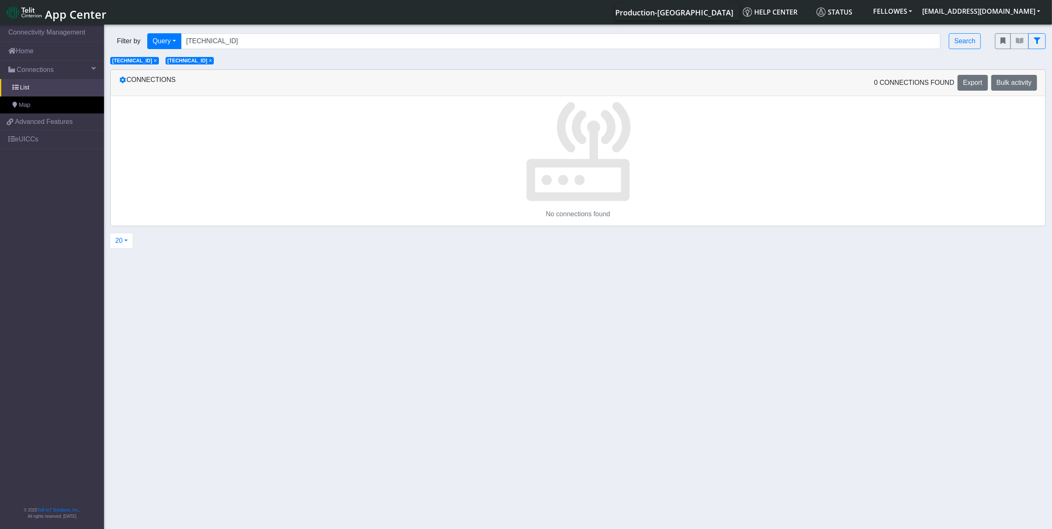
click at [157, 62] on span "×" at bounding box center [155, 61] width 3 height 6
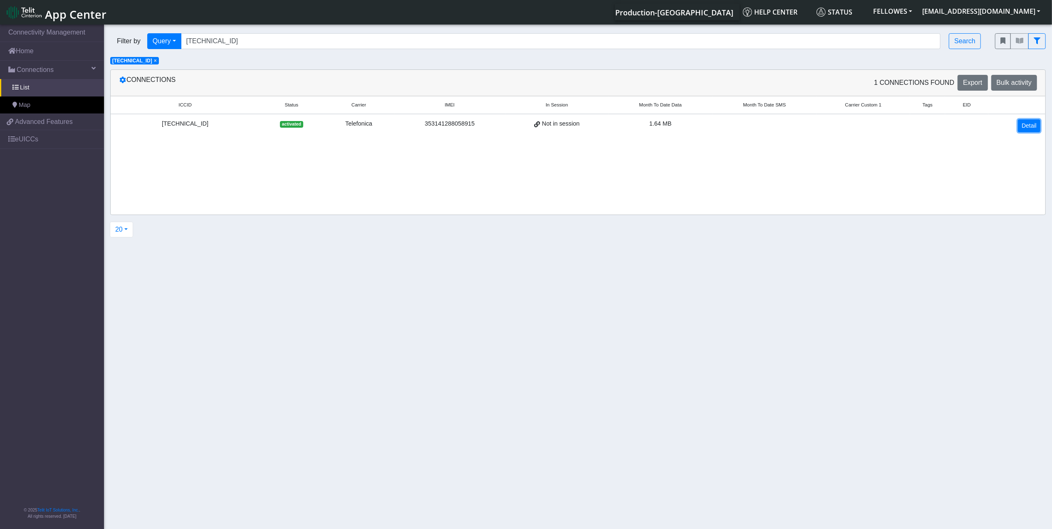
click at [1030, 126] on link "Detail" at bounding box center [1029, 125] width 22 height 13
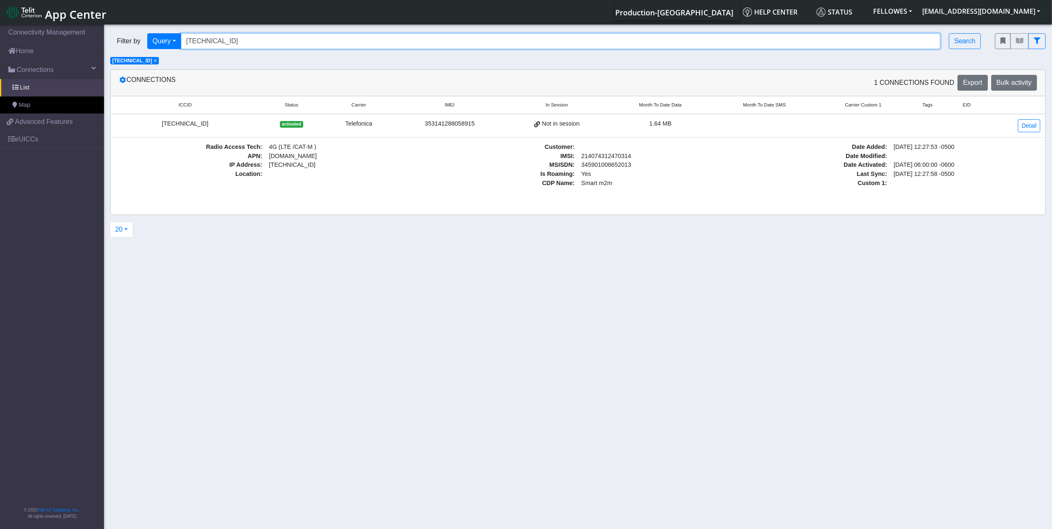
click at [271, 38] on input "8934076400011324277" at bounding box center [561, 41] width 760 height 16
paste input "58151000011671859"
click at [157, 62] on span "×" at bounding box center [155, 61] width 3 height 6
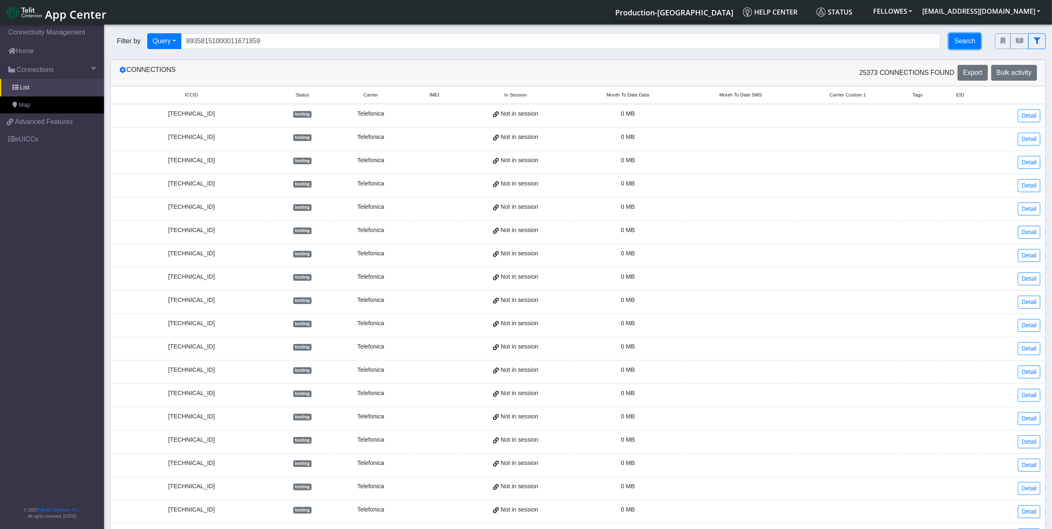
click at [960, 43] on button "Search" at bounding box center [965, 41] width 32 height 16
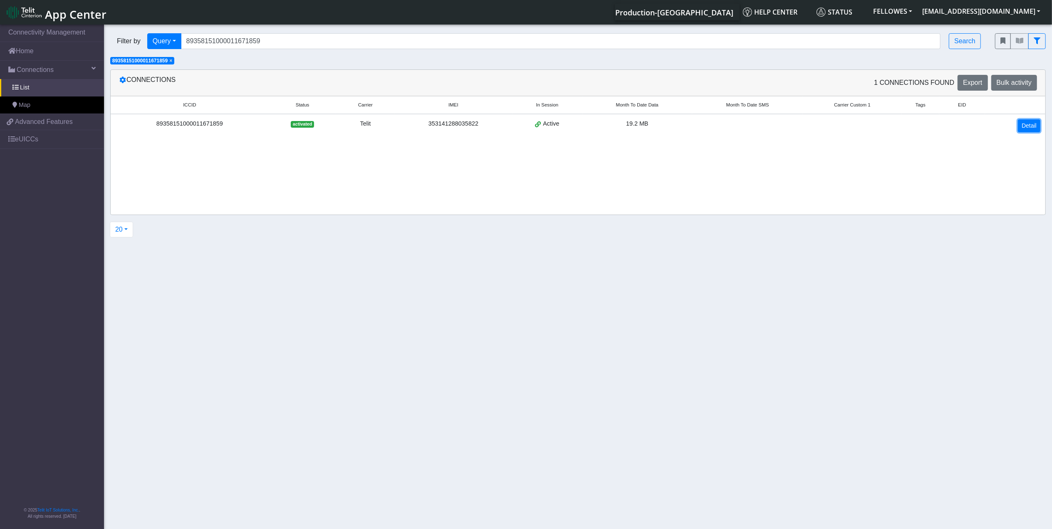
click at [1029, 125] on link "Detail" at bounding box center [1029, 125] width 22 height 13
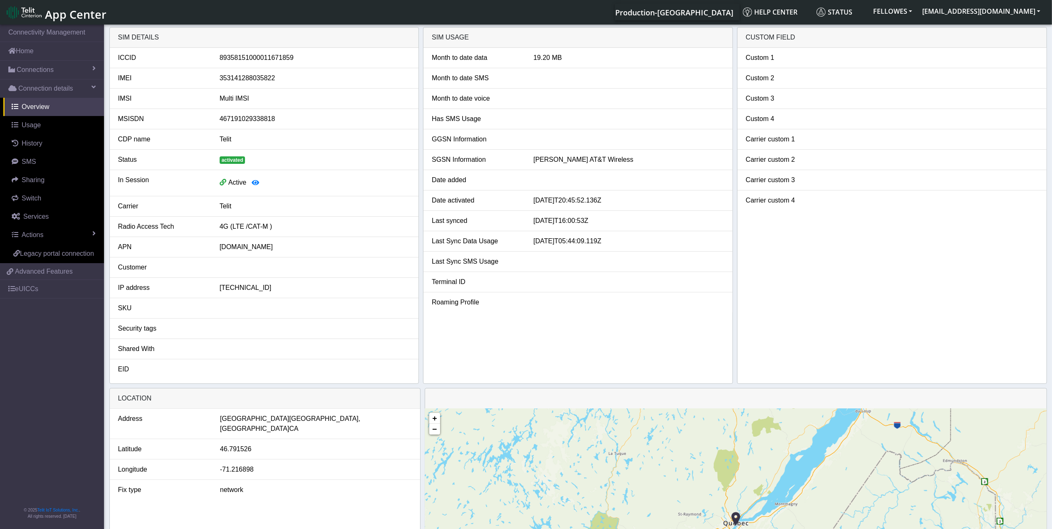
click at [262, 80] on div "353141288035822" at bounding box center [314, 78] width 203 height 10
copy div "353141288035822"
click at [55, 66] on link "Connections" at bounding box center [52, 70] width 104 height 18
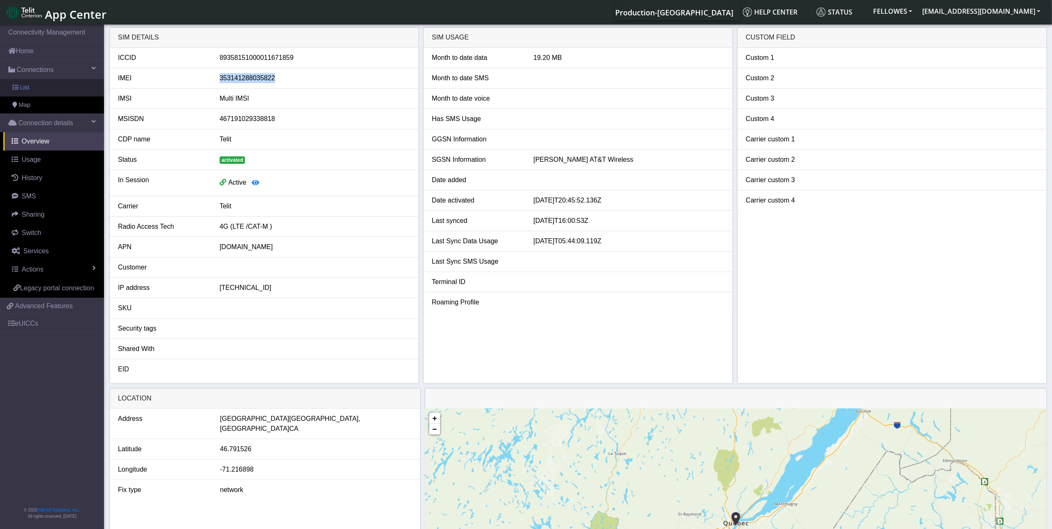
click at [65, 89] on link "List" at bounding box center [52, 87] width 104 height 17
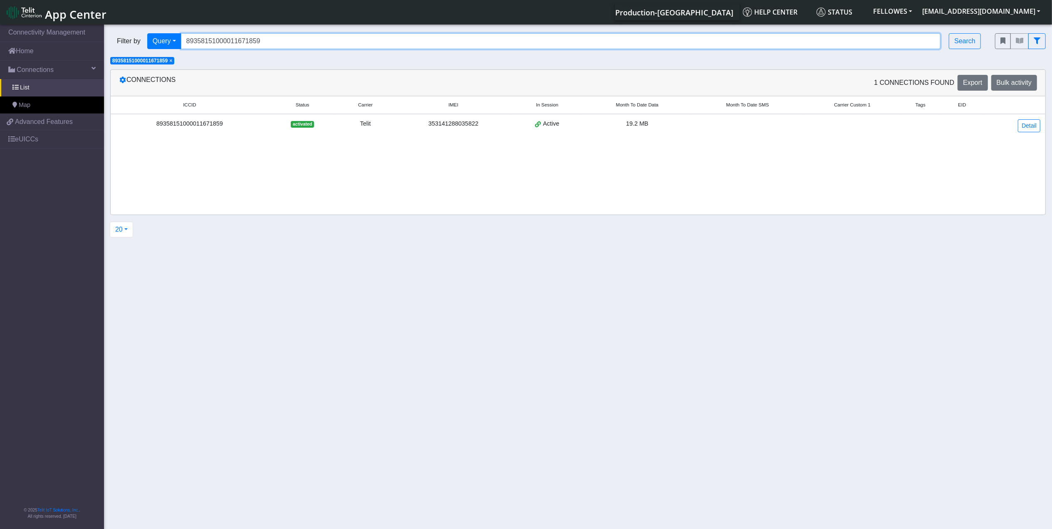
click at [270, 39] on input "89358151000011671859" at bounding box center [561, 41] width 760 height 16
paste input "4076400011323170"
type input "8934076400011323170"
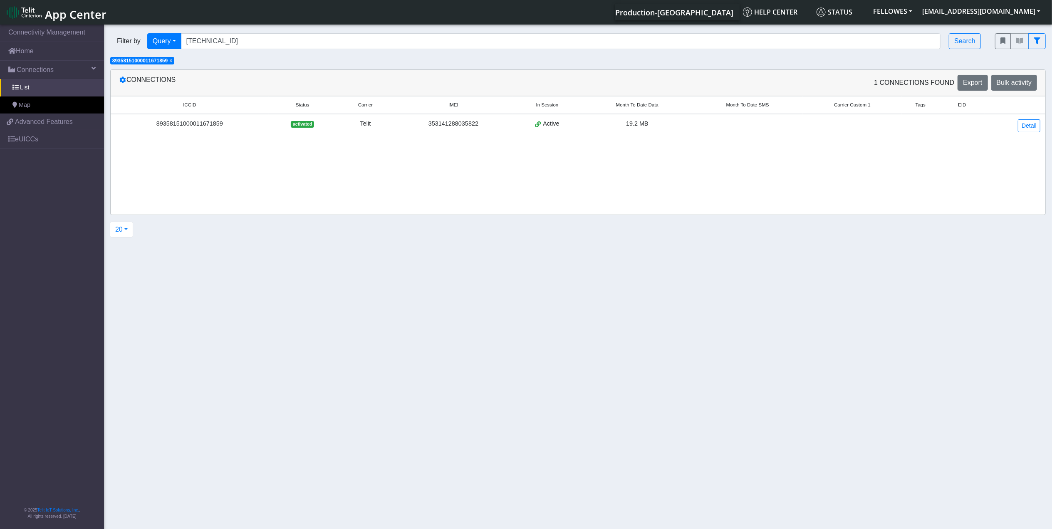
click at [172, 58] on span "×" at bounding box center [170, 61] width 3 height 6
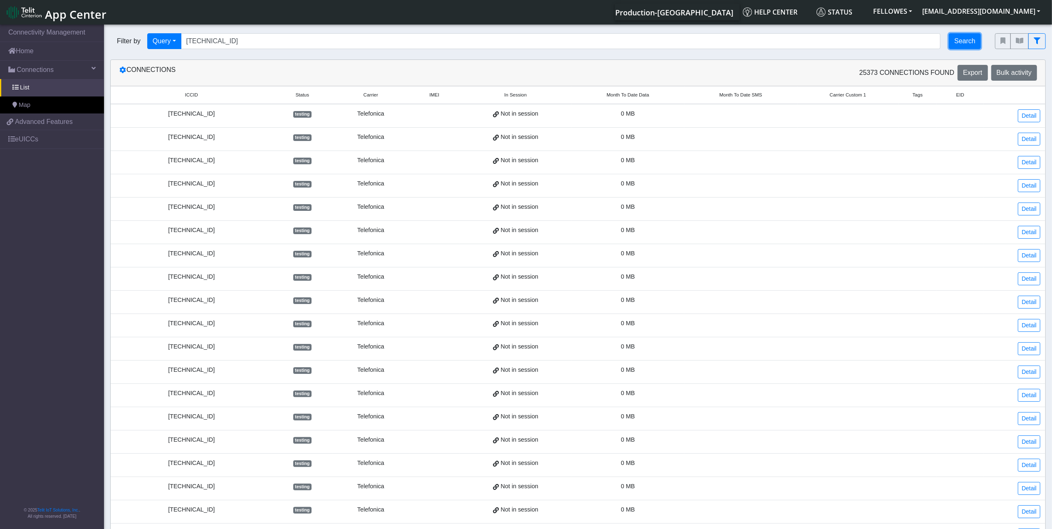
click at [964, 34] on button "Search" at bounding box center [965, 41] width 32 height 16
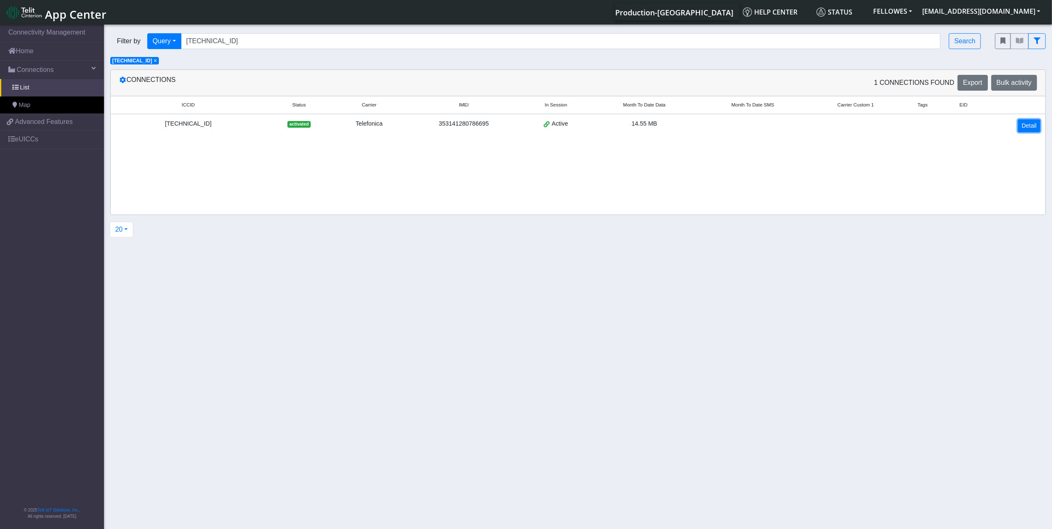
click at [1024, 128] on link "Detail" at bounding box center [1029, 125] width 22 height 13
